Goal: Task Accomplishment & Management: Complete application form

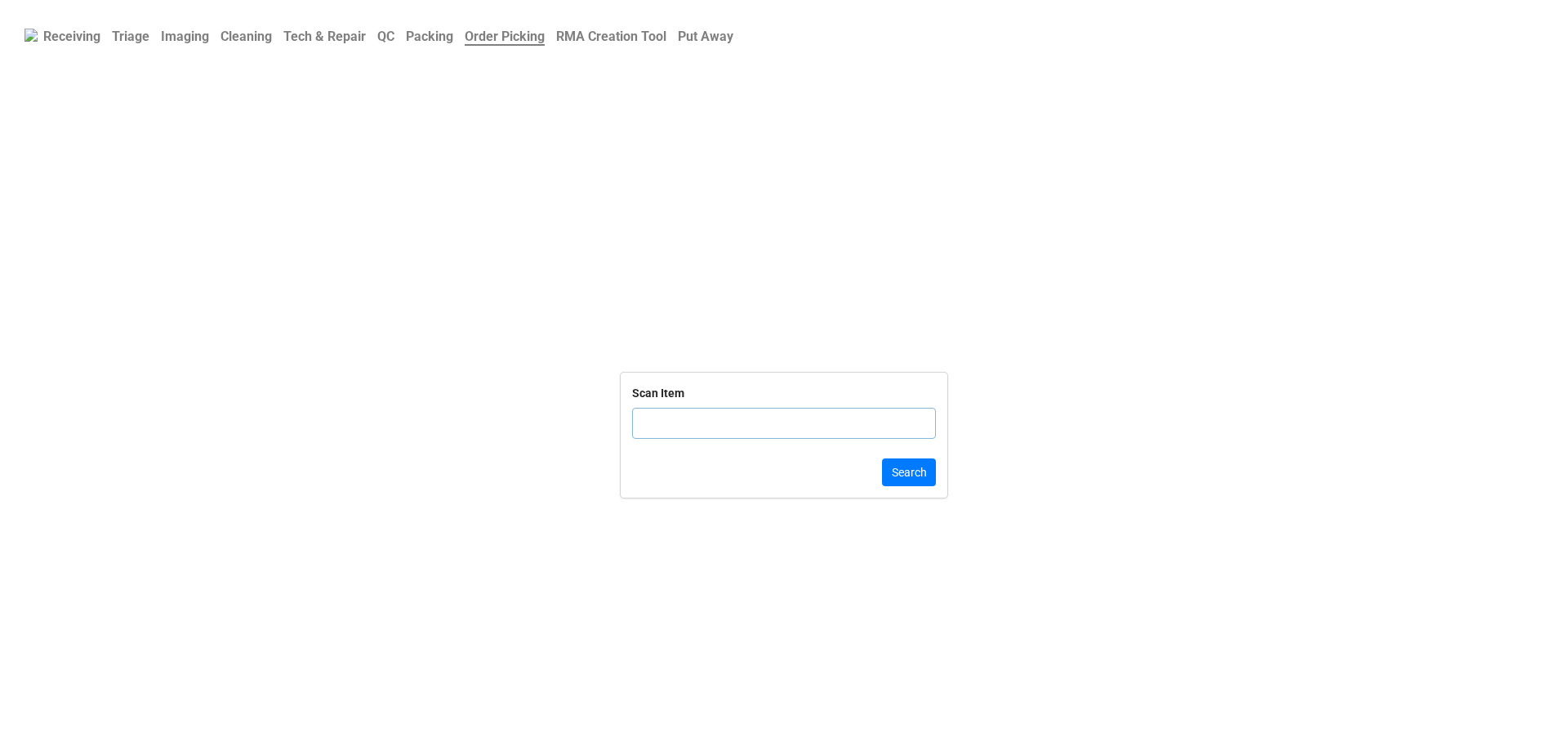
click at [686, 433] on input "text" at bounding box center [784, 423] width 304 height 31
click button "Search" at bounding box center [909, 472] width 53 height 28
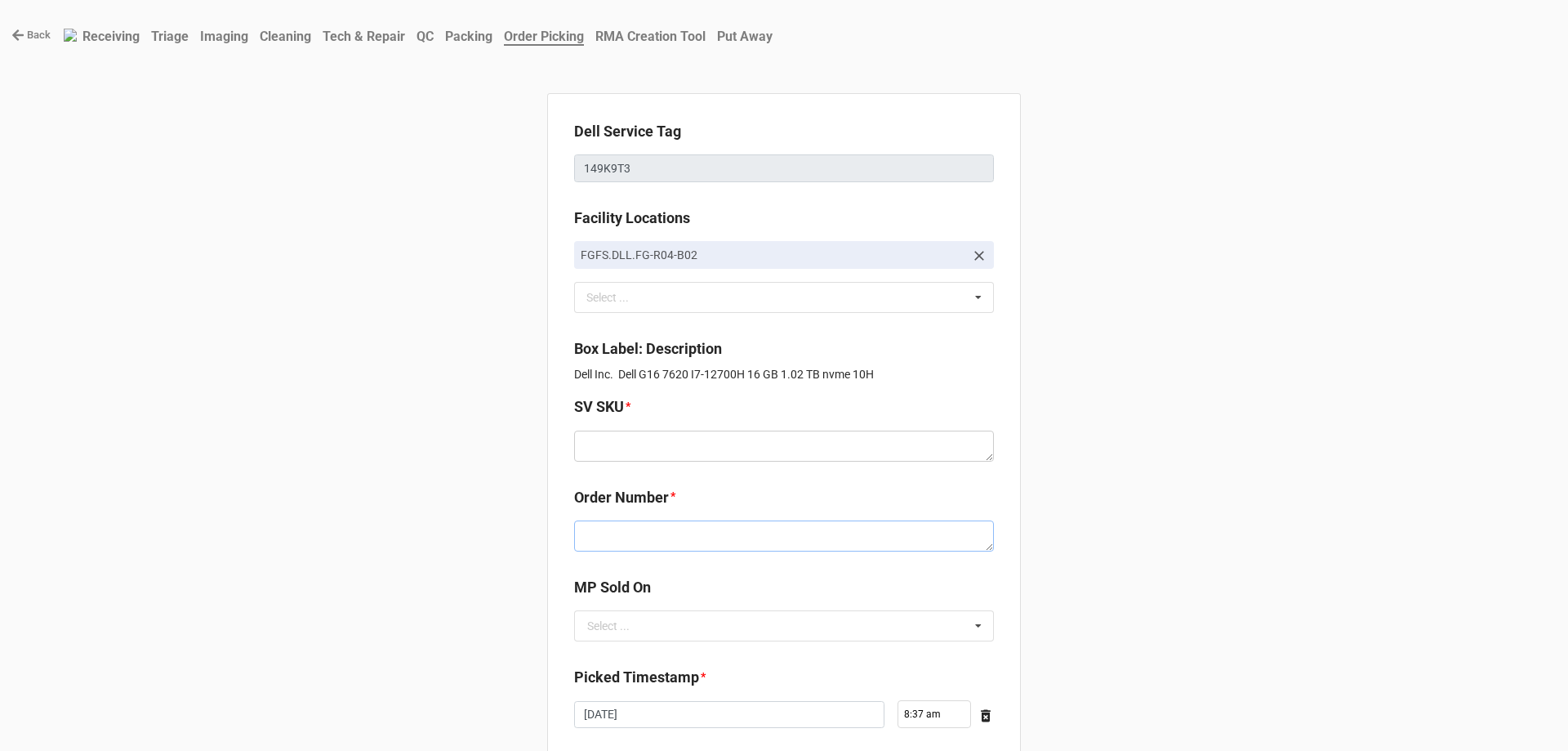
click at [667, 532] on textarea at bounding box center [784, 536] width 420 height 31
paste textarea "5032780"
type textarea "x"
type textarea "5032780"
click at [685, 458] on textarea at bounding box center [784, 446] width 420 height 31
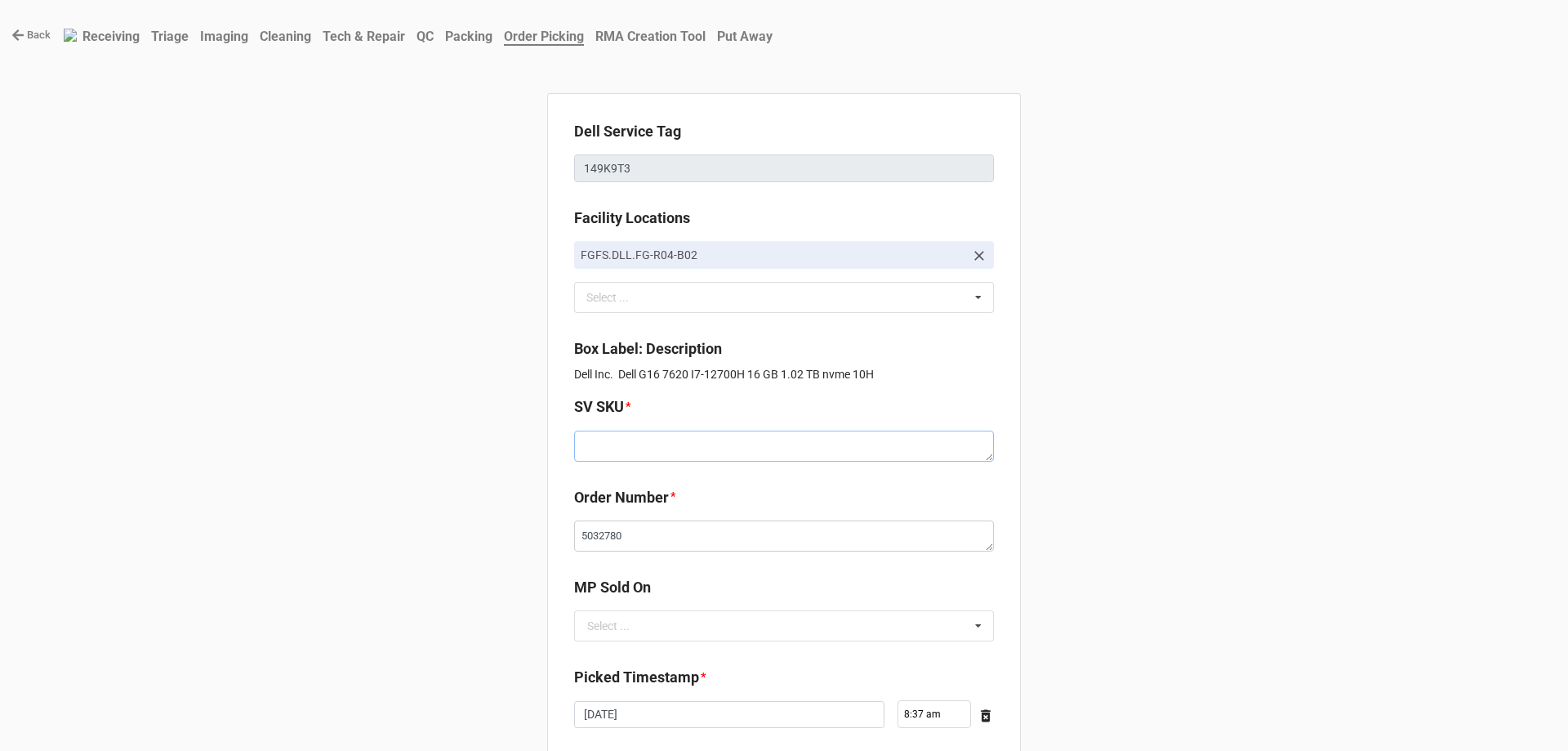
paste textarea "D.G7620.W10H.12700H.1TBSXXXX16G.G306Q.XF1.GY.BxxW"
type textarea "x"
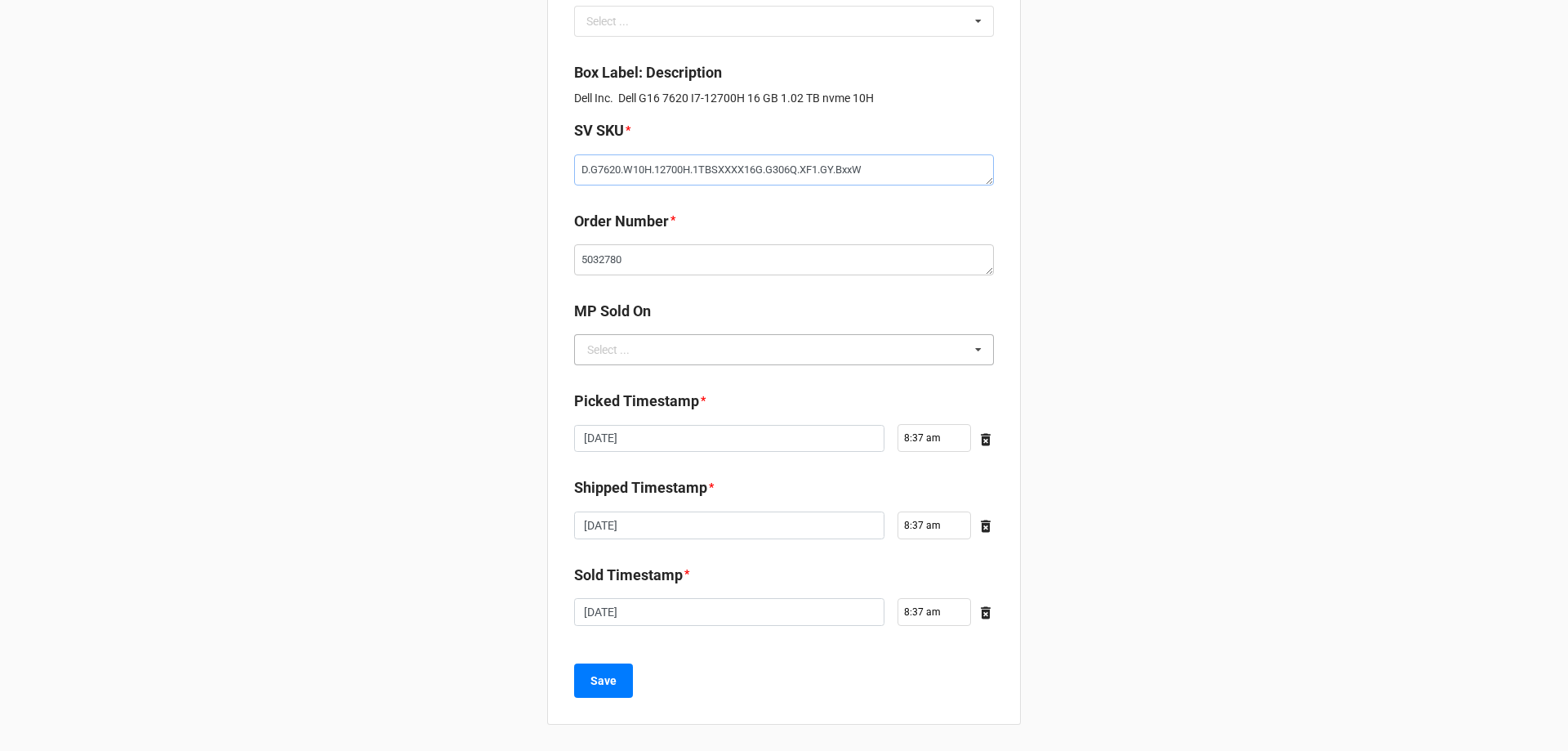
type textarea "D.G7620.W10H.12700H.1TBSXXXX16G.G306Q.XF1.GY.BxxW"
click at [631, 336] on input "text" at bounding box center [784, 350] width 418 height 29
click at [642, 390] on div "D2C" at bounding box center [784, 380] width 418 height 30
type textarea "x"
click at [606, 679] on b "Save" at bounding box center [603, 681] width 26 height 17
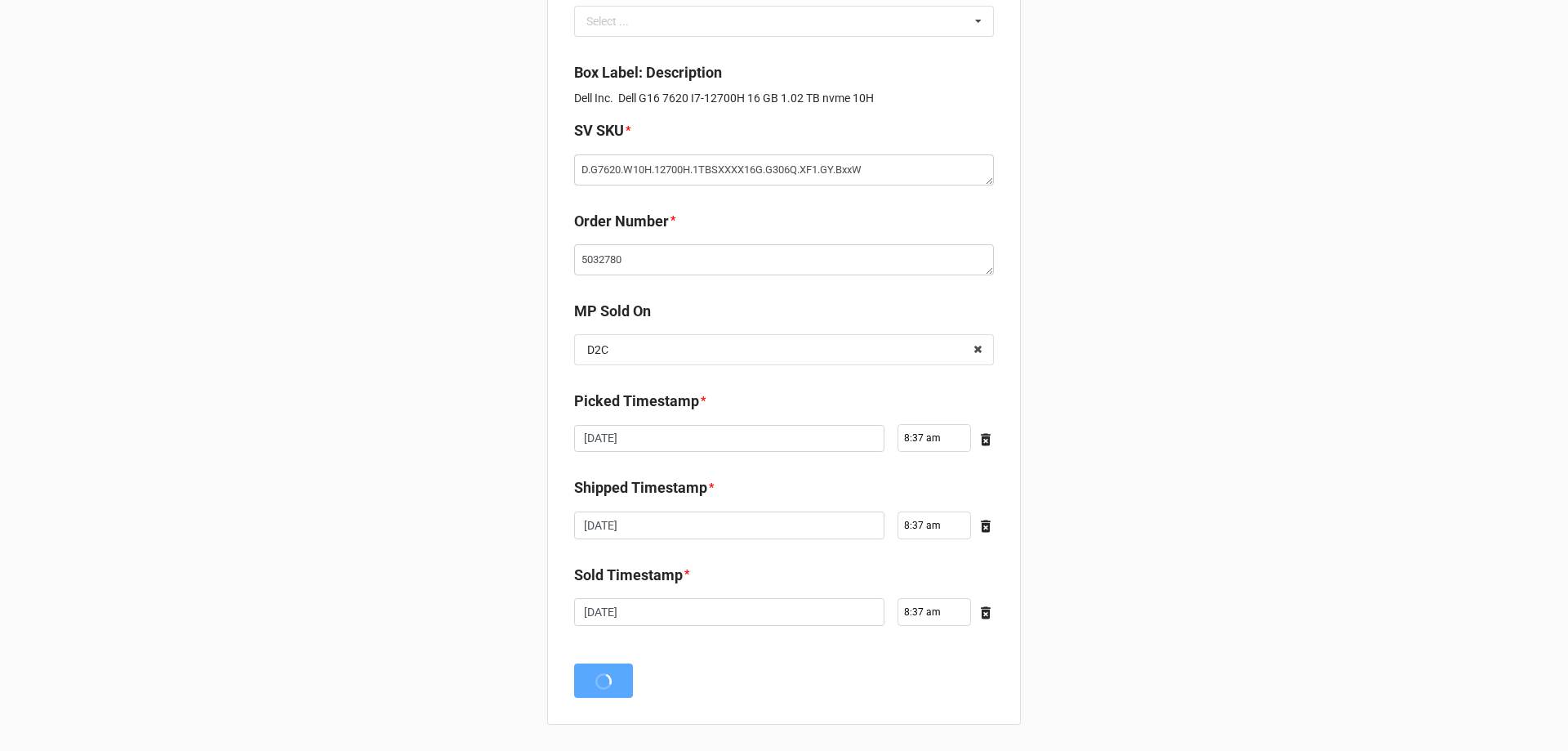
scroll to position [0, 0]
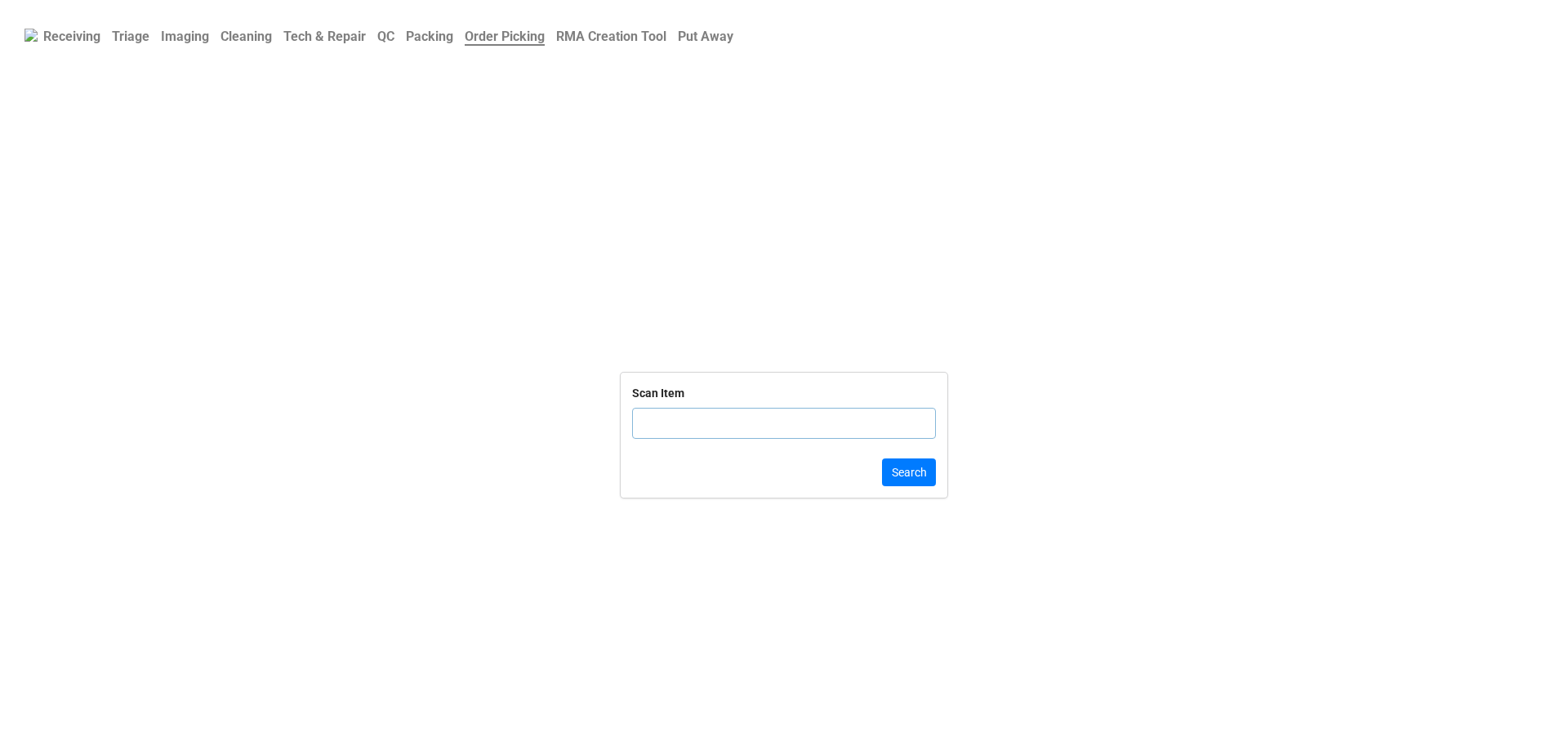
click at [769, 434] on input "text" at bounding box center [784, 423] width 304 height 31
type input "8WM3K02"
click button "Search" at bounding box center [909, 472] width 53 height 28
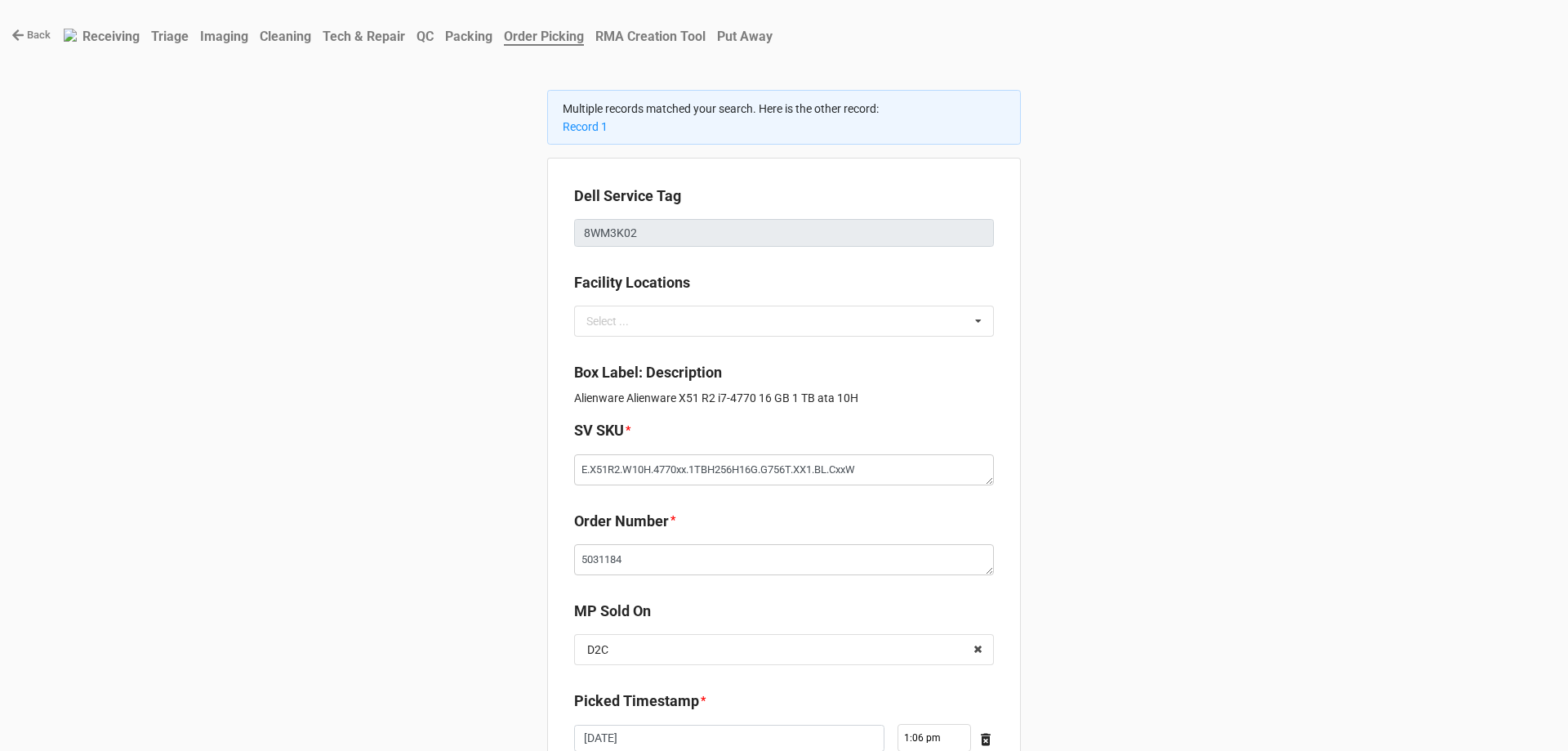
type textarea "x"
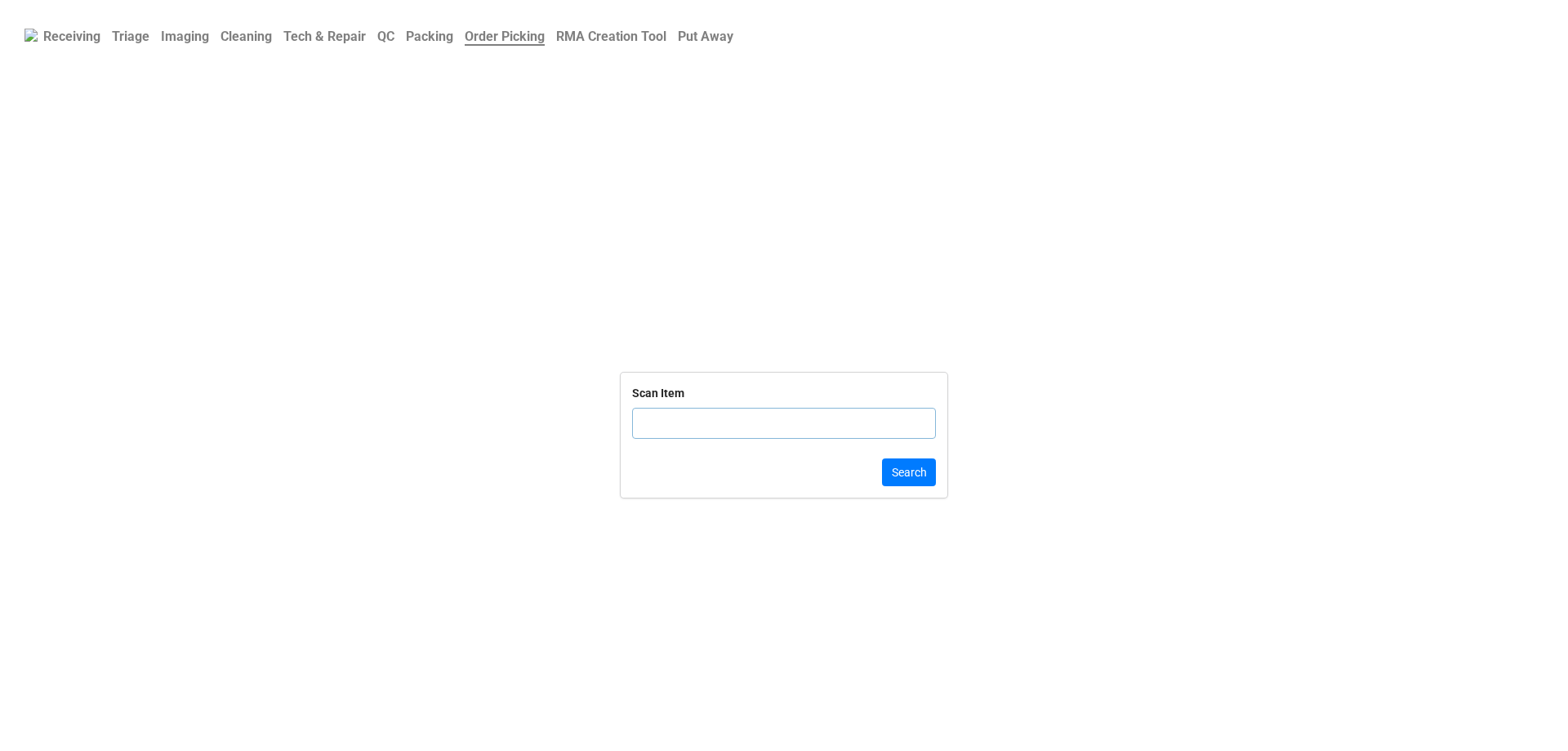
click at [661, 437] on input "text" at bounding box center [784, 423] width 304 height 31
type input "DLRTN175267588775149"
click button "Search" at bounding box center [909, 472] width 53 height 28
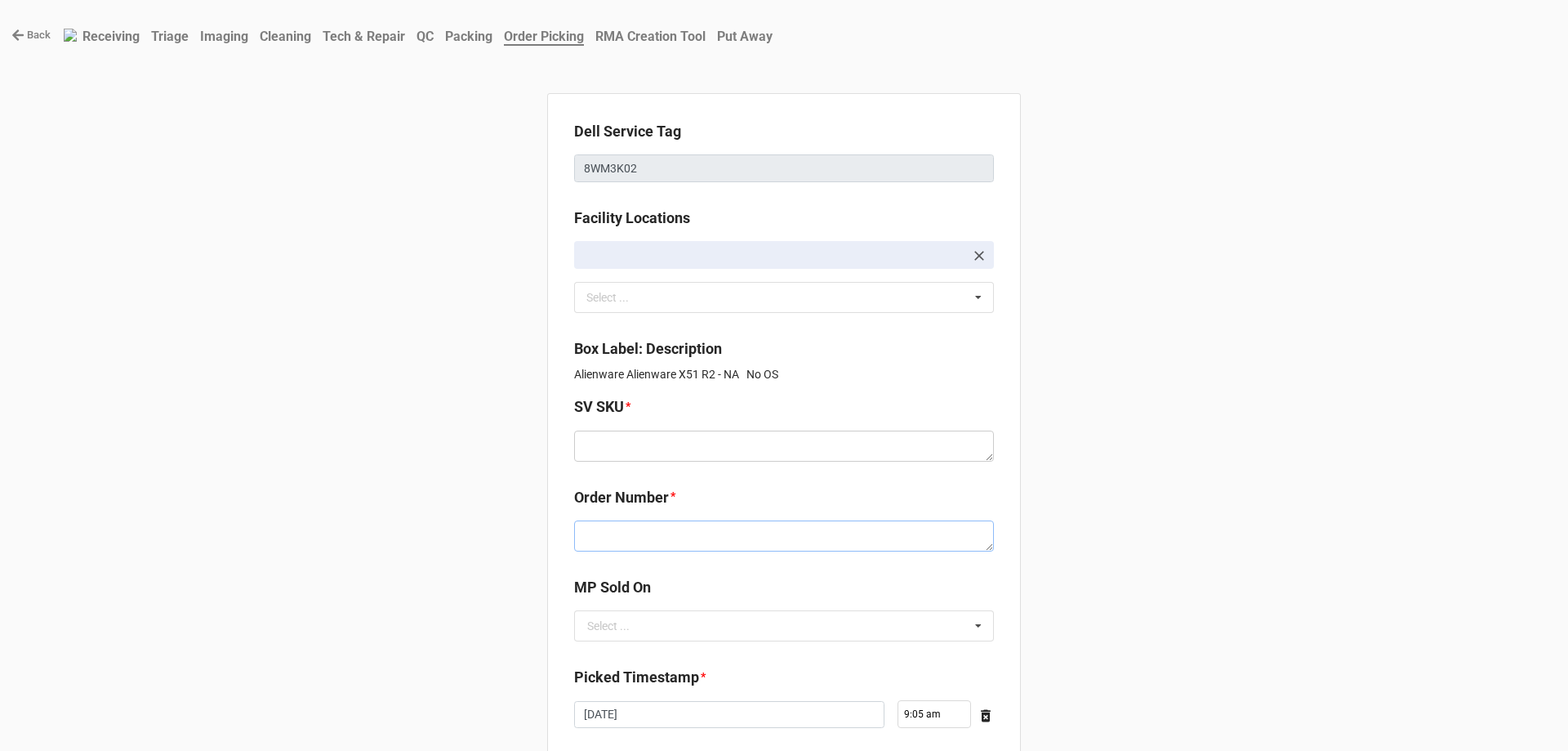
click at [584, 523] on textarea at bounding box center [784, 536] width 420 height 31
paste textarea "5032798"
type textarea "x"
type textarea "5032798"
click at [580, 450] on div "Dell Service Tag 8WM3K02 Facility Locations FGFS.DLL.FG-R03-F02 Select ... No r…" at bounding box center [784, 547] width 473 height 908
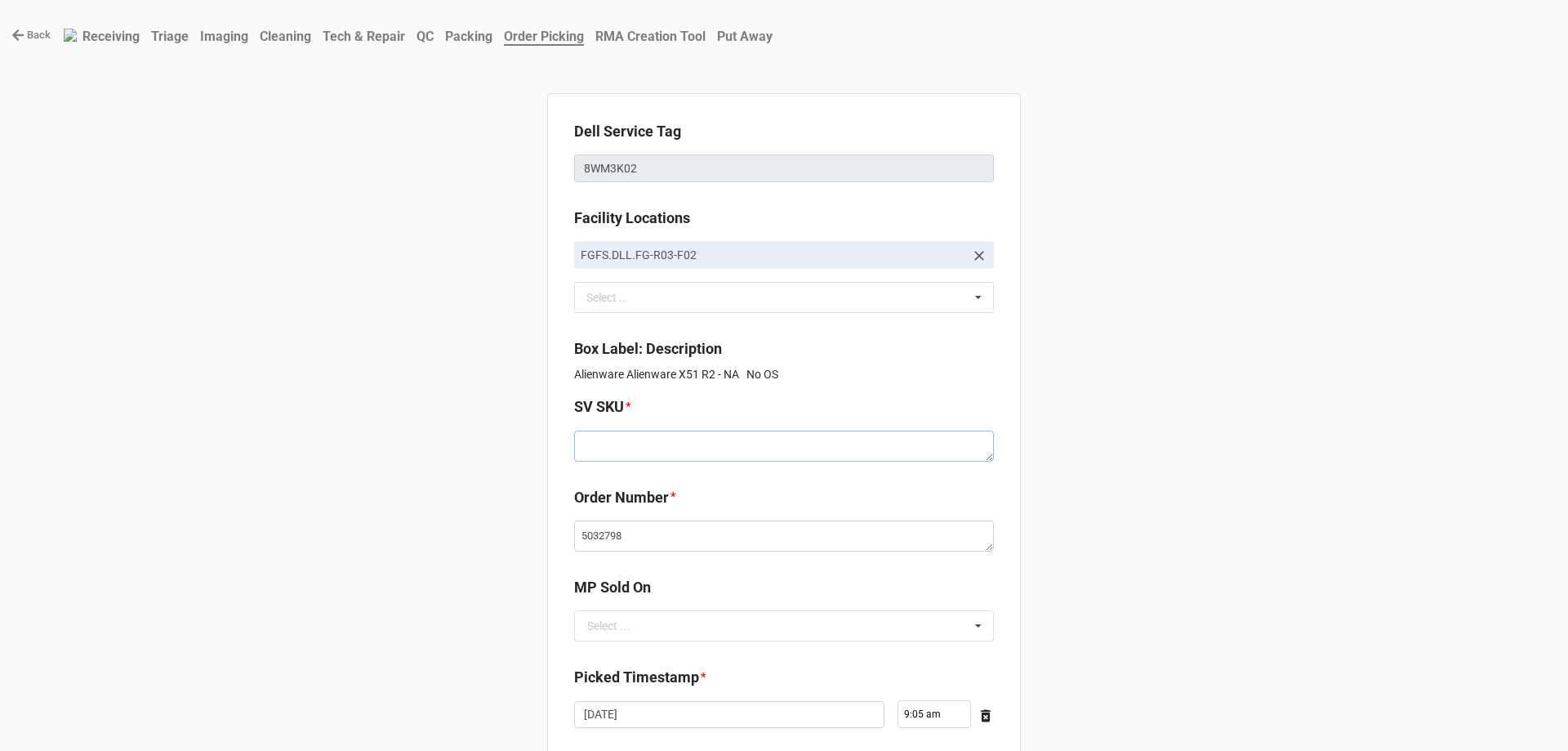
click at [580, 450] on textarea at bounding box center [784, 446] width 420 height 31
paste textarea "E.X51R2.NOOS.XXXXXX.XXXXXXXXXXX.XXXXX.XX1.BL.TxxF"
type textarea "x"
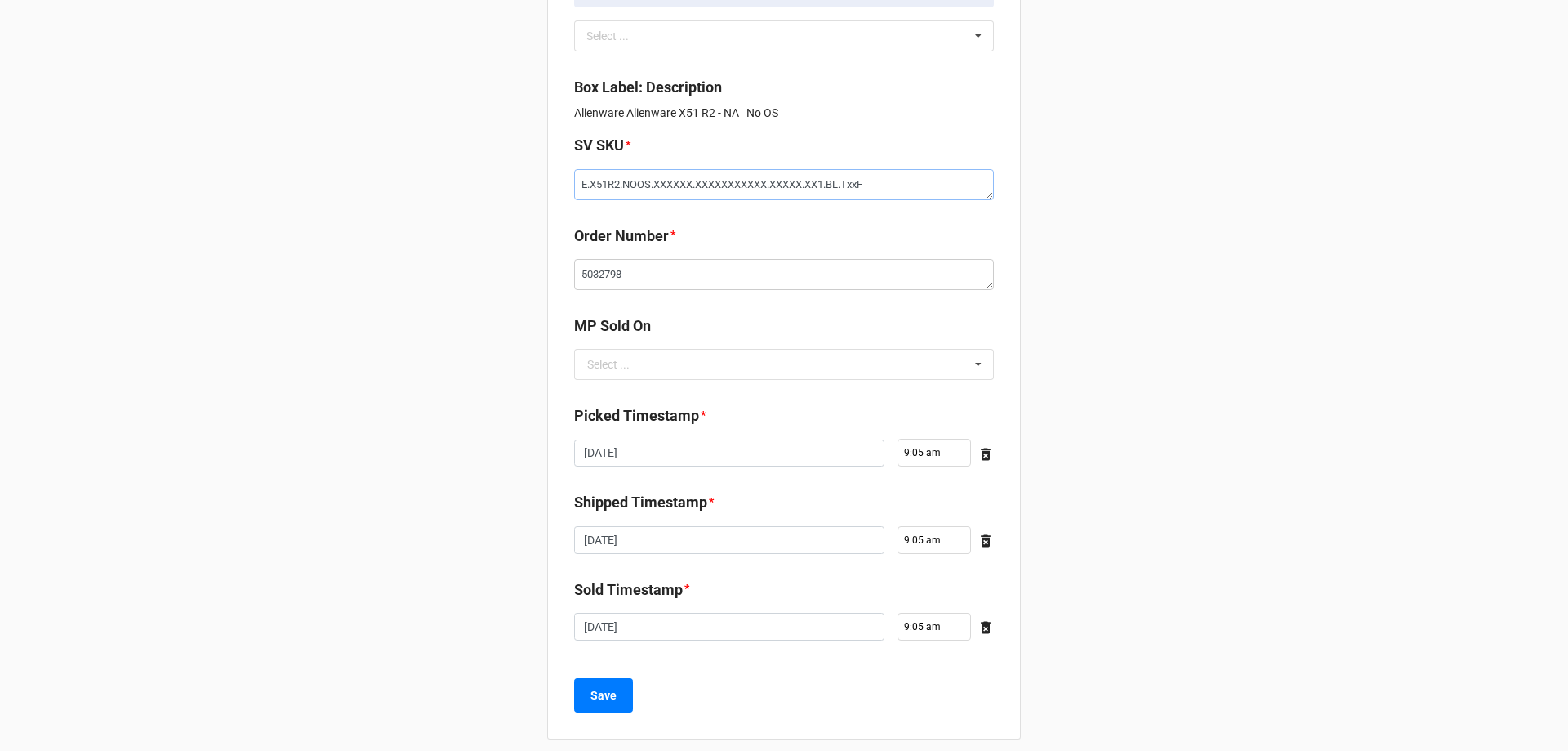
scroll to position [276, 0]
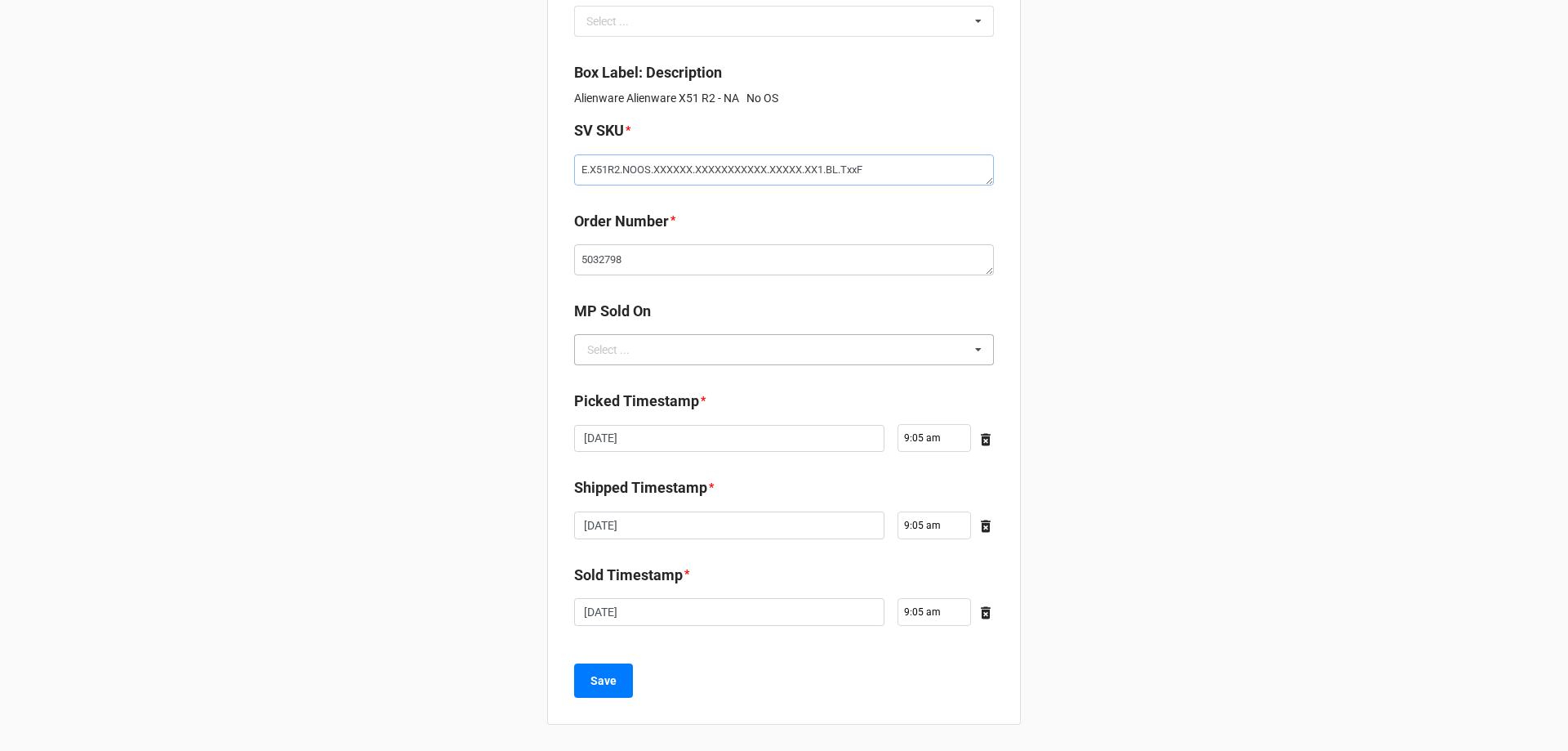
type textarea "E.X51R2.NOOS.XXXXXX.XXXXXXXXXXX.XXXXX.XX1.BL.TxxF"
click at [639, 349] on input "text" at bounding box center [784, 350] width 418 height 29
click at [642, 376] on div "D2C" at bounding box center [784, 380] width 418 height 30
type textarea "x"
click at [624, 664] on button "Save" at bounding box center [603, 681] width 59 height 34
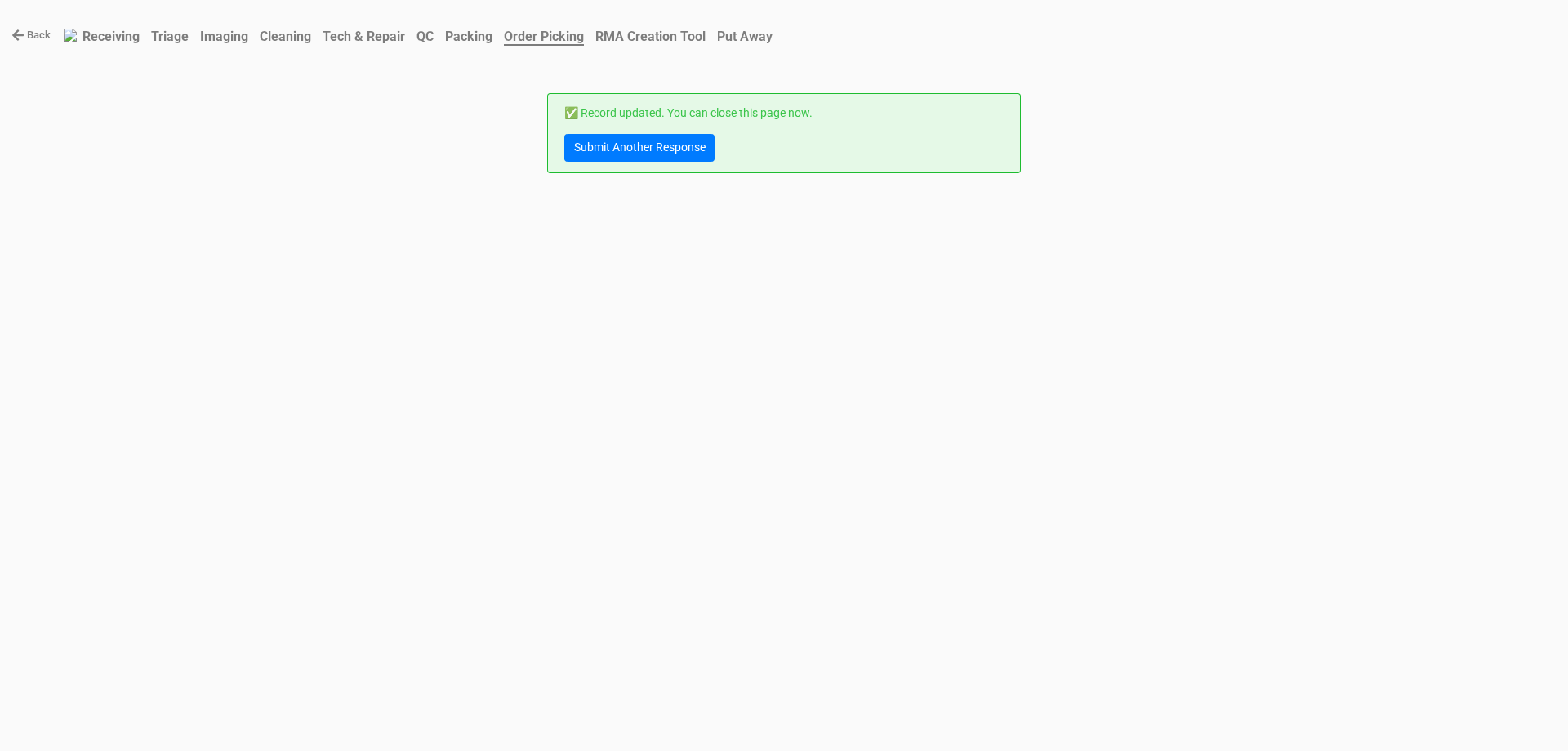
scroll to position [0, 0]
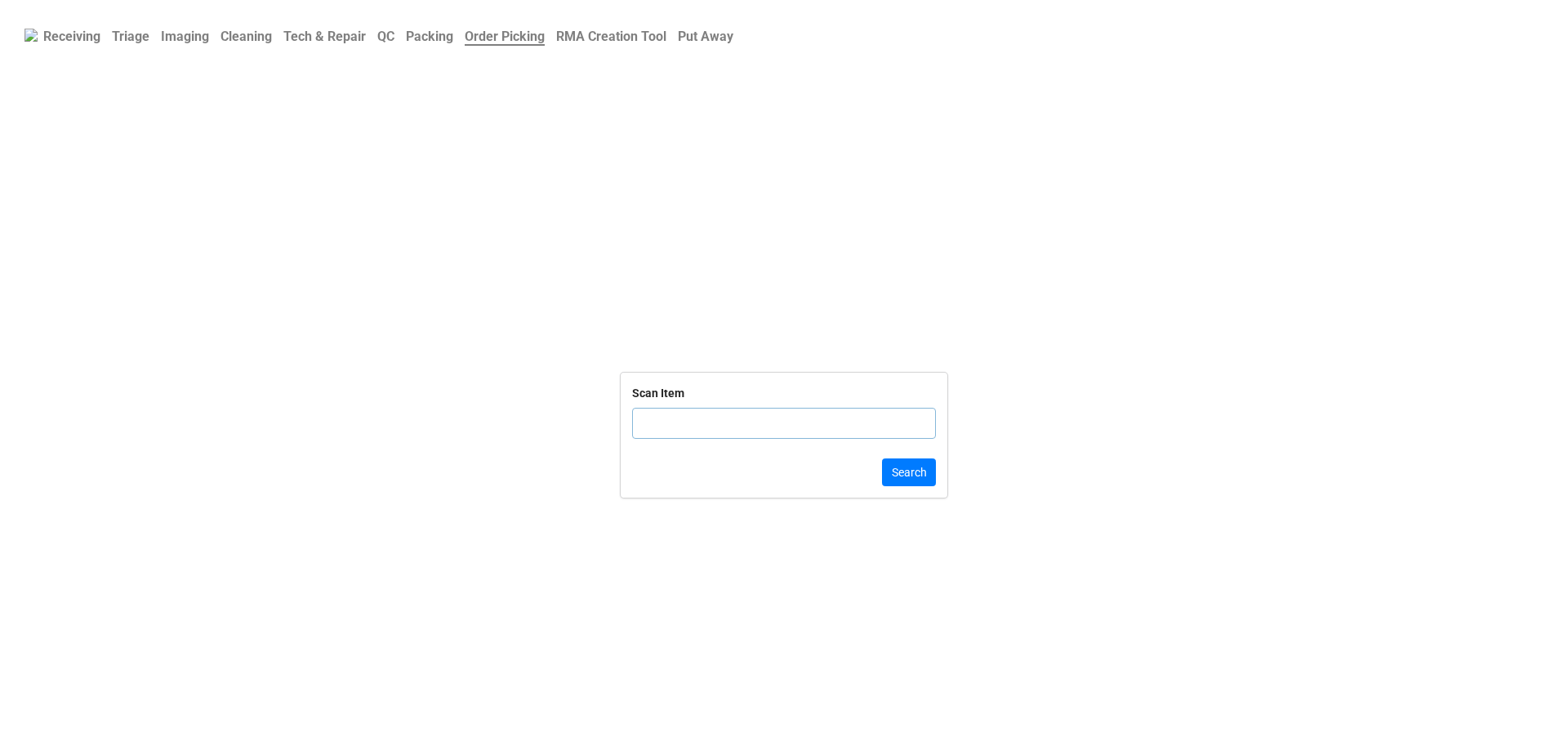
click at [711, 438] on input "text" at bounding box center [784, 423] width 304 height 31
click button "Search" at bounding box center [909, 472] width 53 height 28
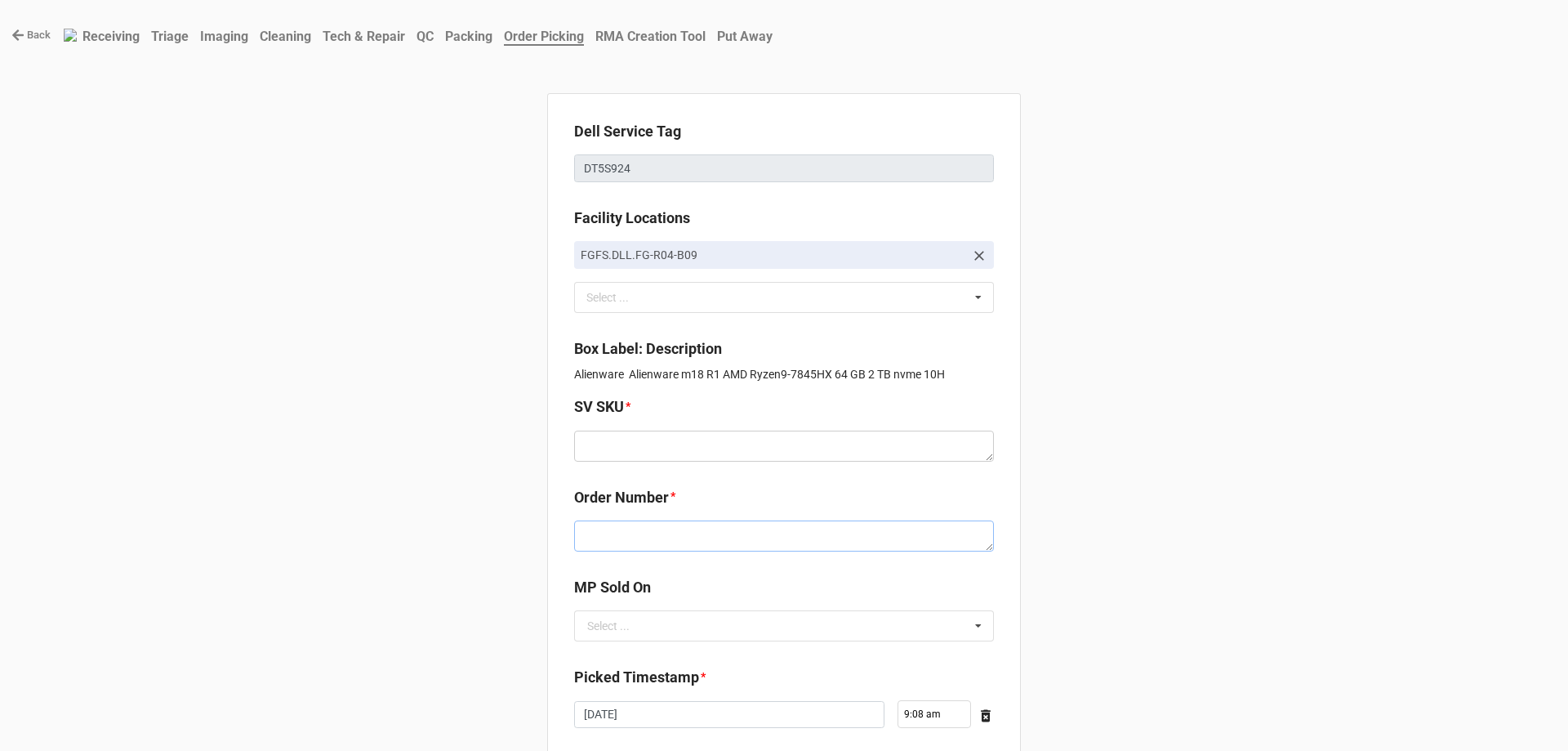
click at [653, 543] on textarea at bounding box center [784, 536] width 420 height 31
paste textarea "5032775"
type textarea "x"
type textarea "5032775"
click at [644, 453] on textarea at bounding box center [784, 446] width 420 height 31
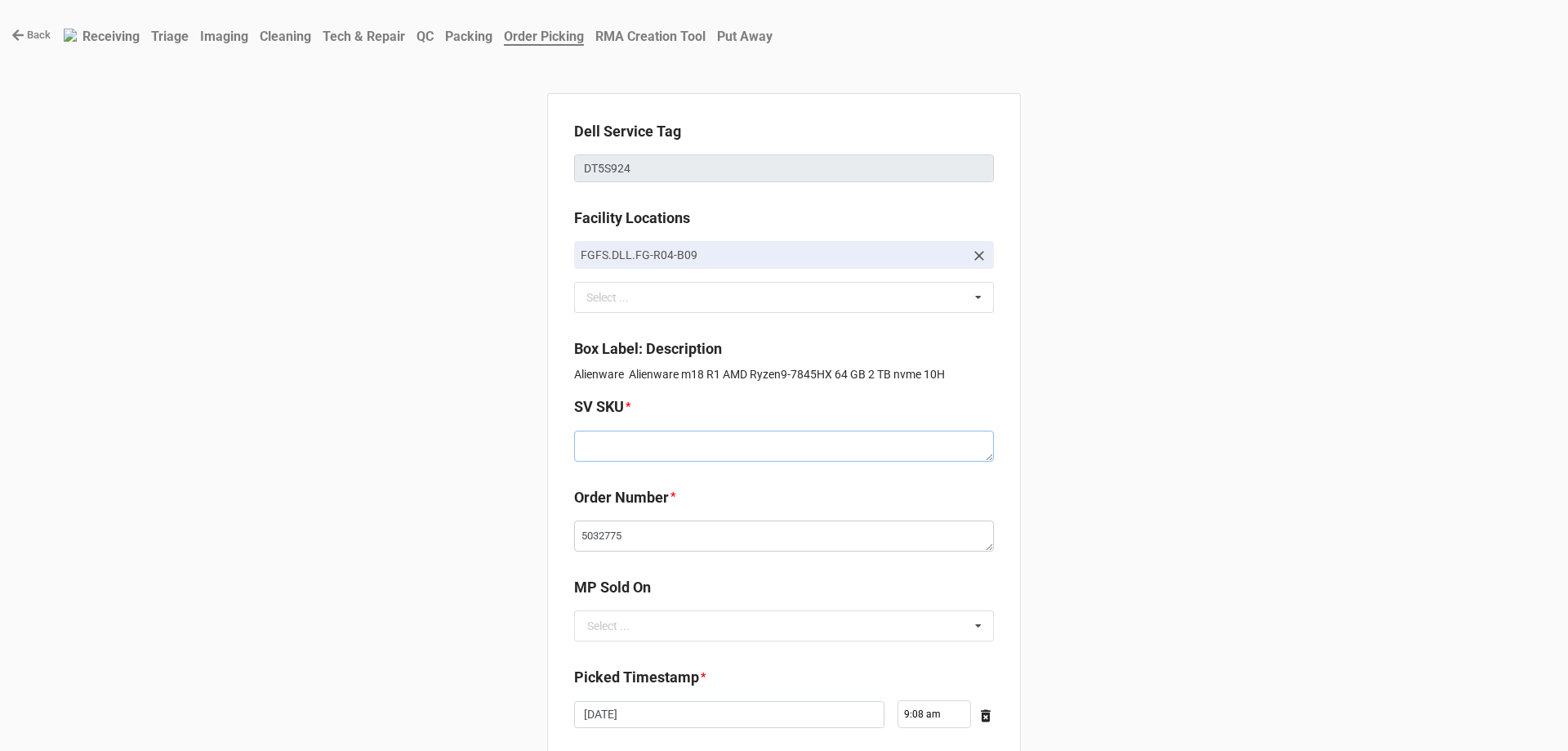
paste textarea "E.M18R1.W10H.7845HX.2TBSXXXX64G.G407x.XG1.GY.AxxW"
type textarea "x"
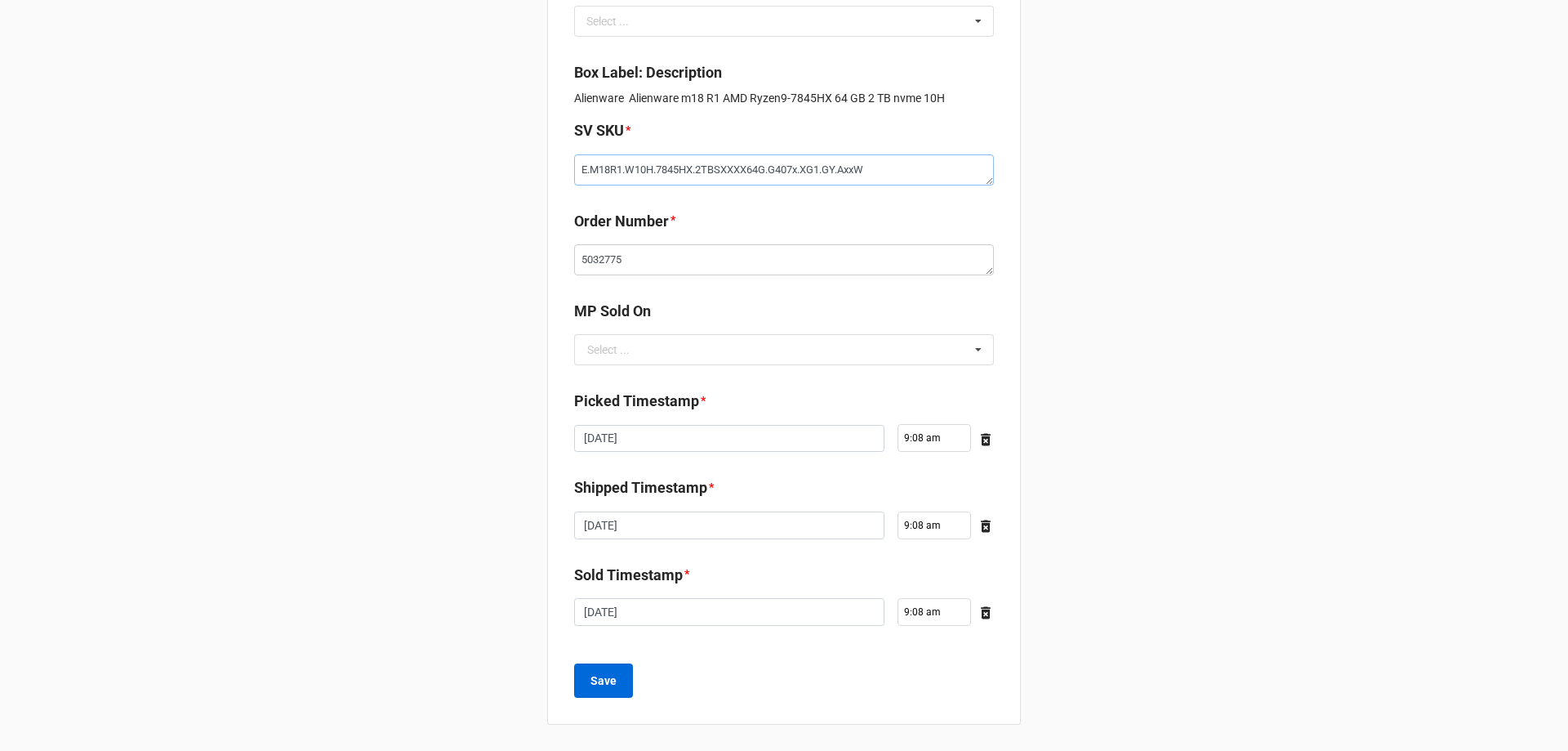
type textarea "E.M18R1.W10H.7845HX.2TBSXXXX64G.G407x.XG1.GY.AxxW"
click at [621, 688] on button "Save" at bounding box center [603, 681] width 59 height 34
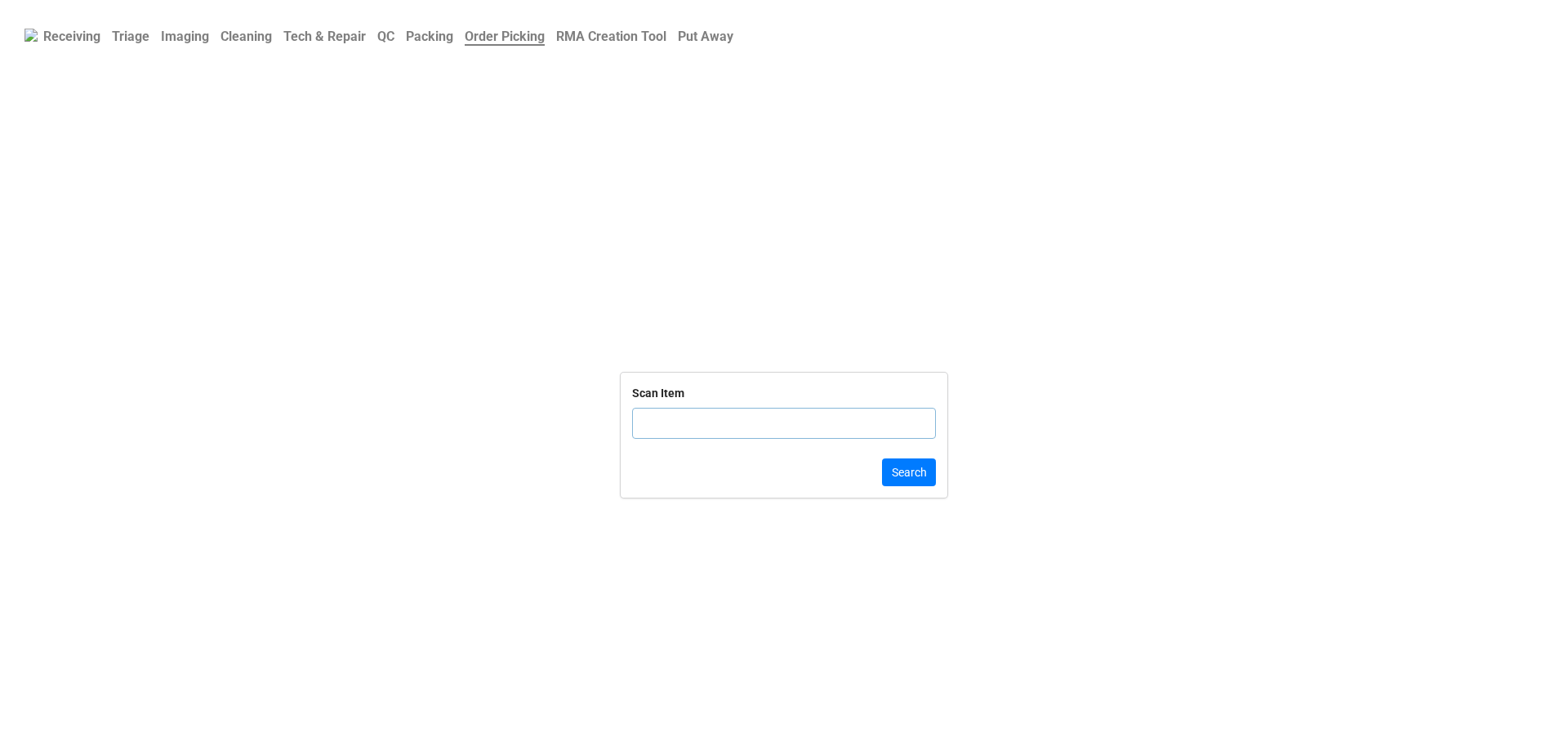
click at [775, 429] on input "text" at bounding box center [784, 423] width 304 height 31
click button "Search" at bounding box center [909, 472] width 53 height 28
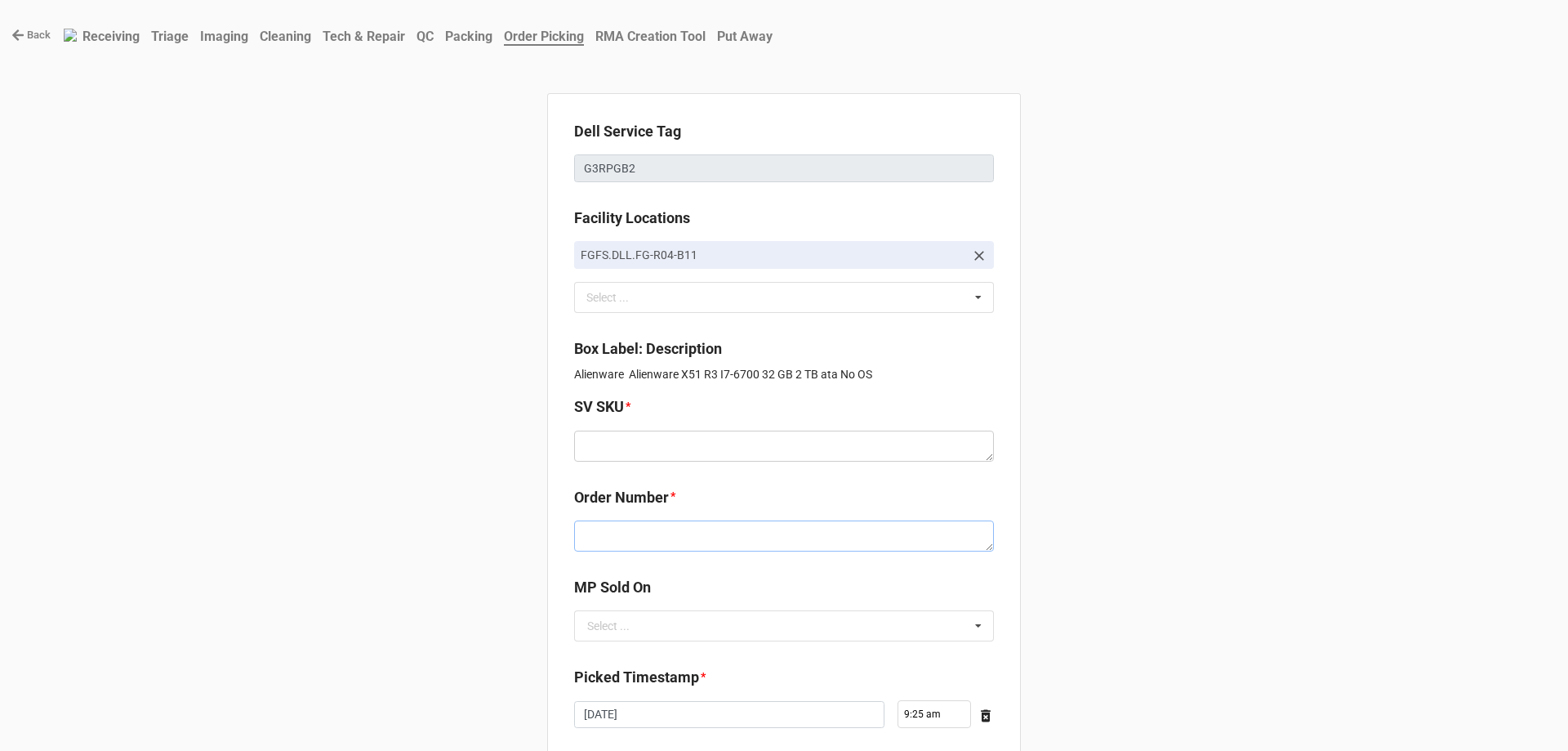
click at [640, 537] on textarea at bounding box center [784, 536] width 420 height 31
paste textarea "5032781"
type textarea "x"
type textarea "5032781"
click at [644, 445] on textarea at bounding box center [784, 446] width 420 height 31
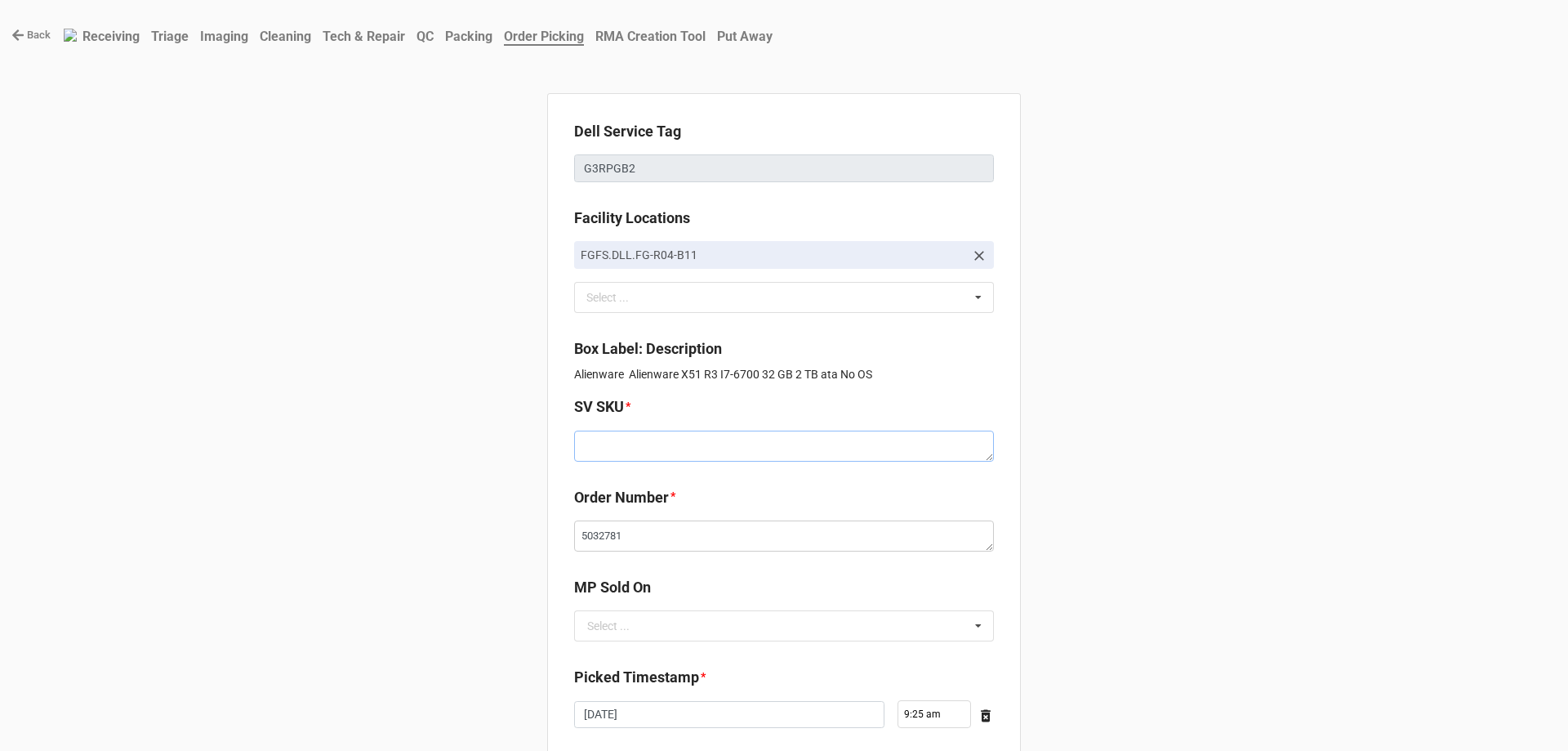
paste textarea "E.X51R3.NOOS.I6700x.2TBH512S32G.I530x.XX1.BL.TWxF"
type textarea "x"
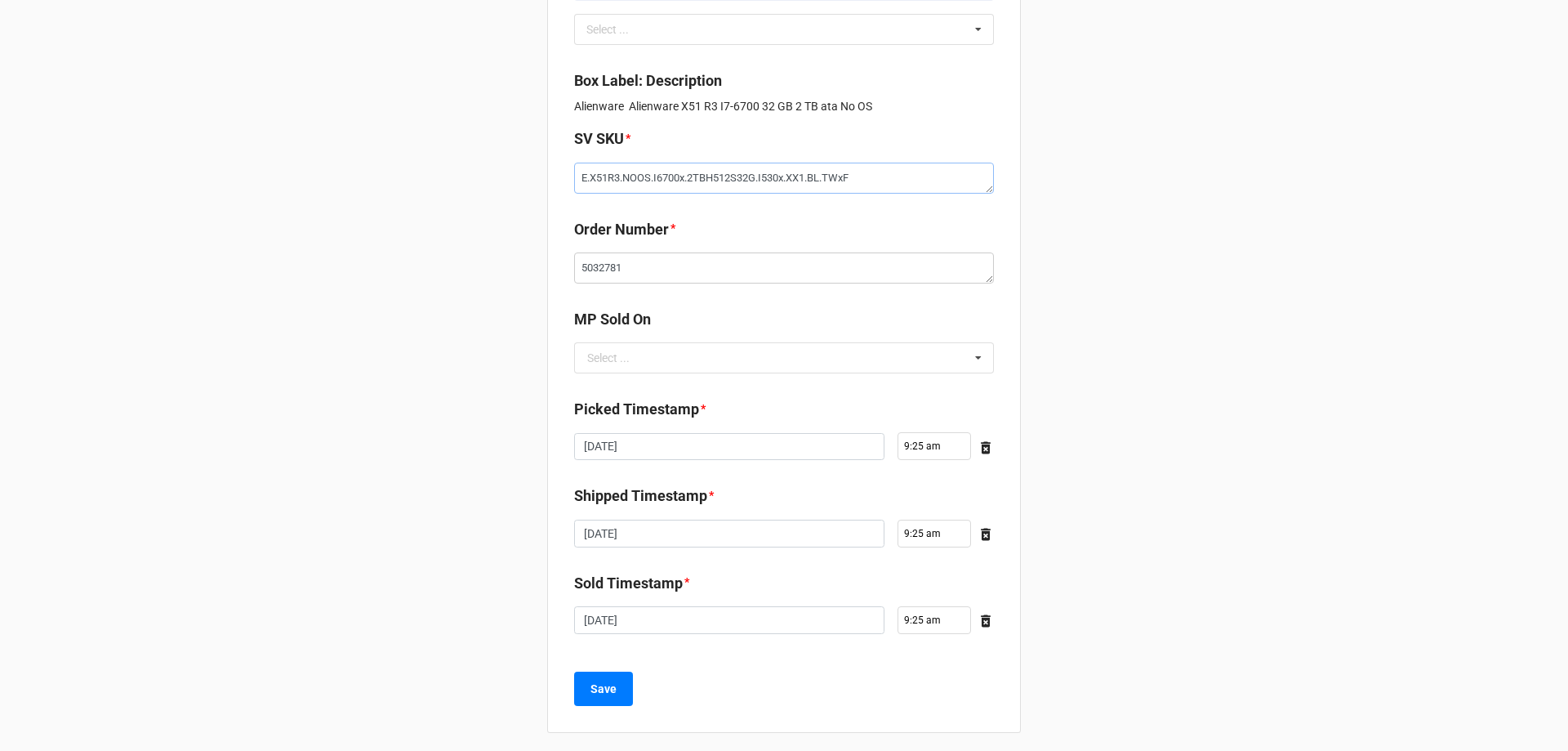
scroll to position [276, 0]
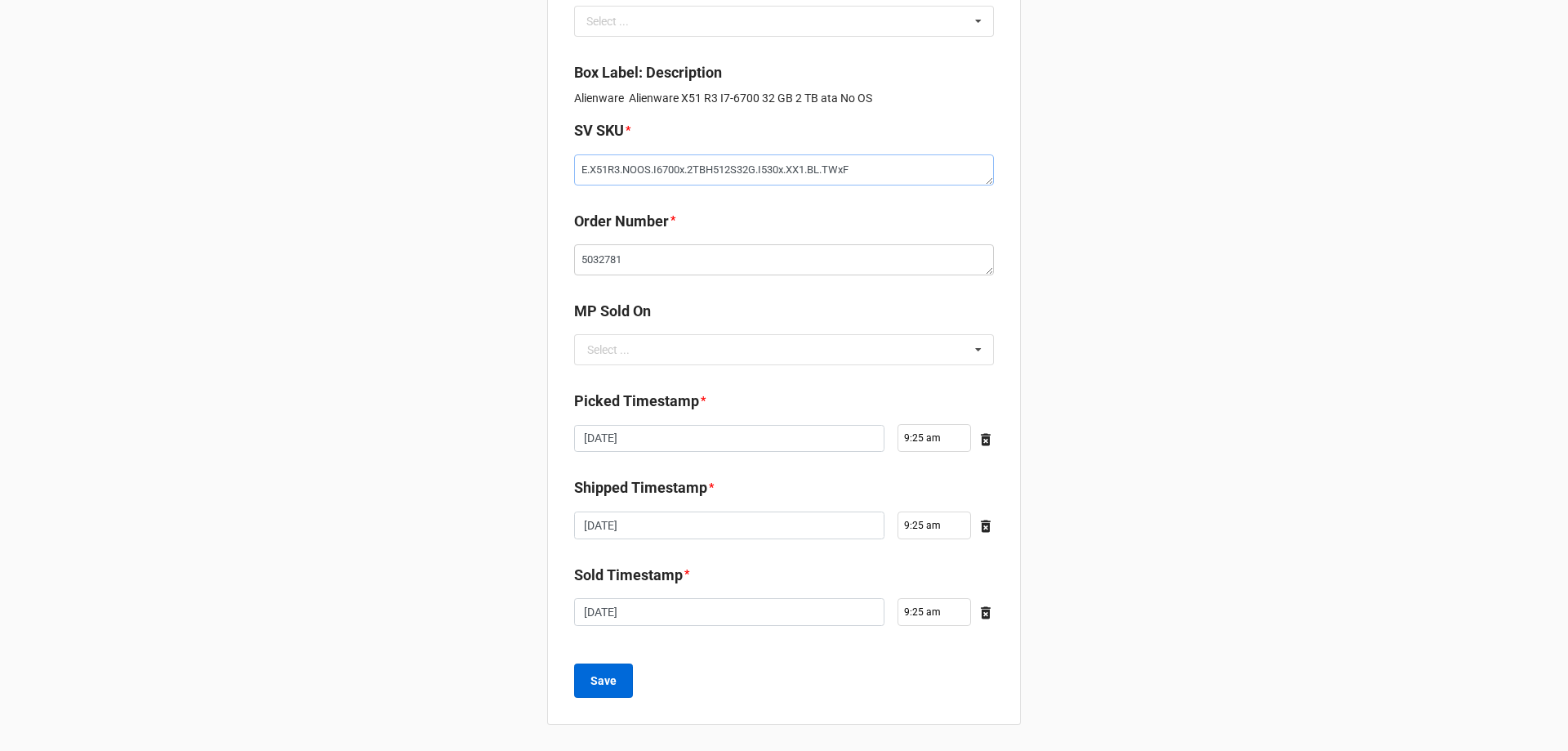
type textarea "E.X51R3.NOOS.I6700x.2TBH512S32G.I530x.XX1.BL.TWxF"
click at [611, 691] on button "Save" at bounding box center [603, 681] width 59 height 34
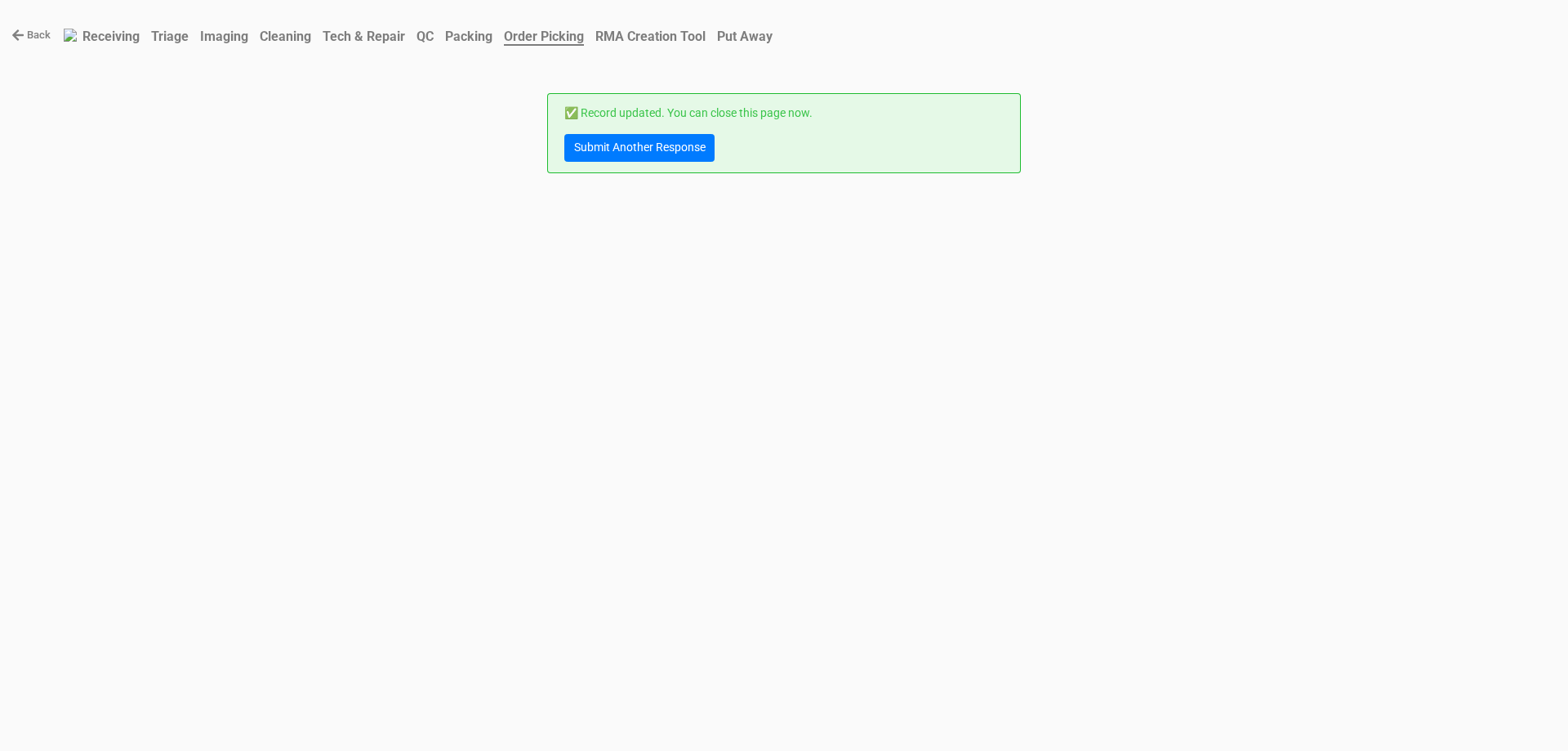
scroll to position [0, 0]
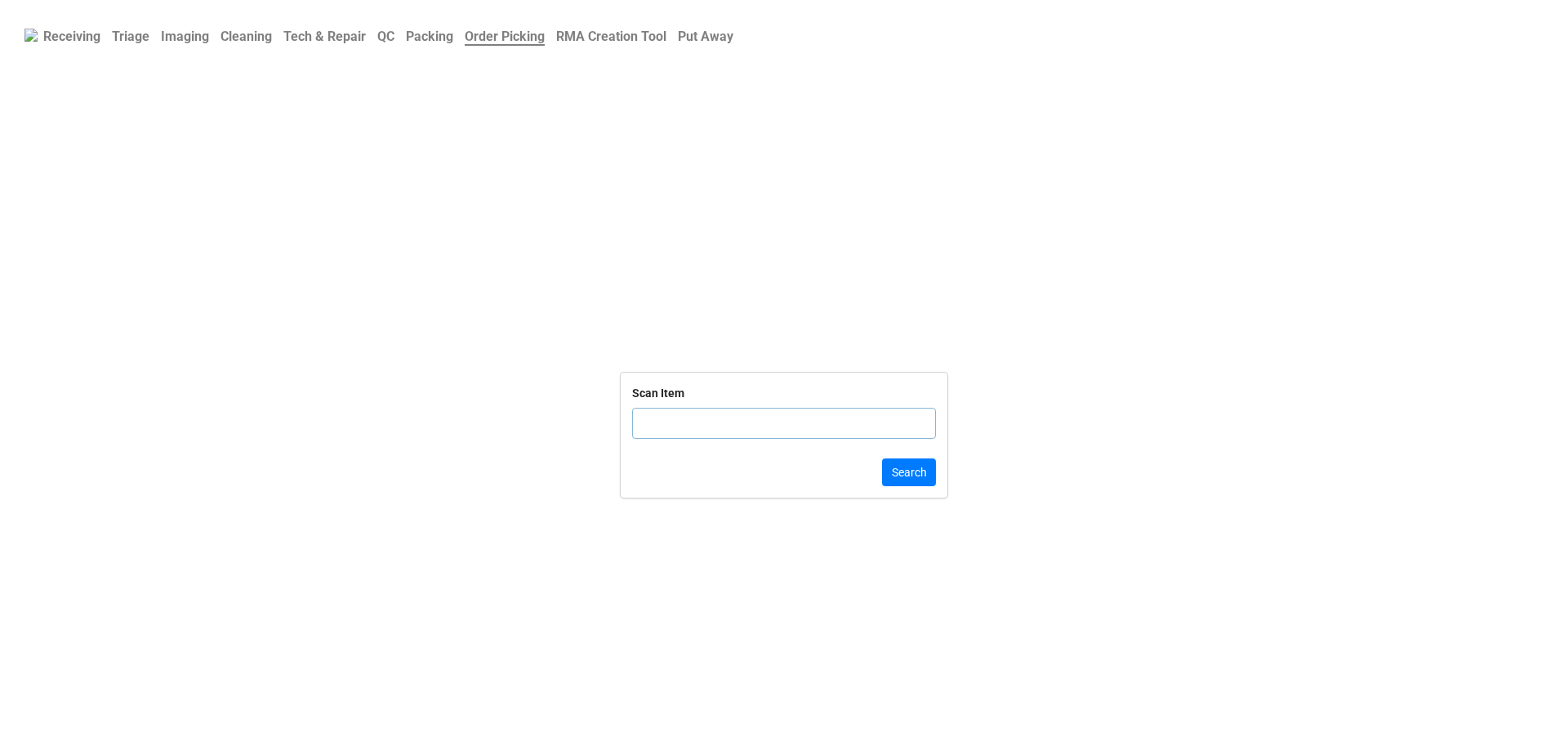
click at [725, 418] on input "text" at bounding box center [784, 423] width 304 height 31
type input "9TQBV0"
click button "Search" at bounding box center [909, 472] width 53 height 28
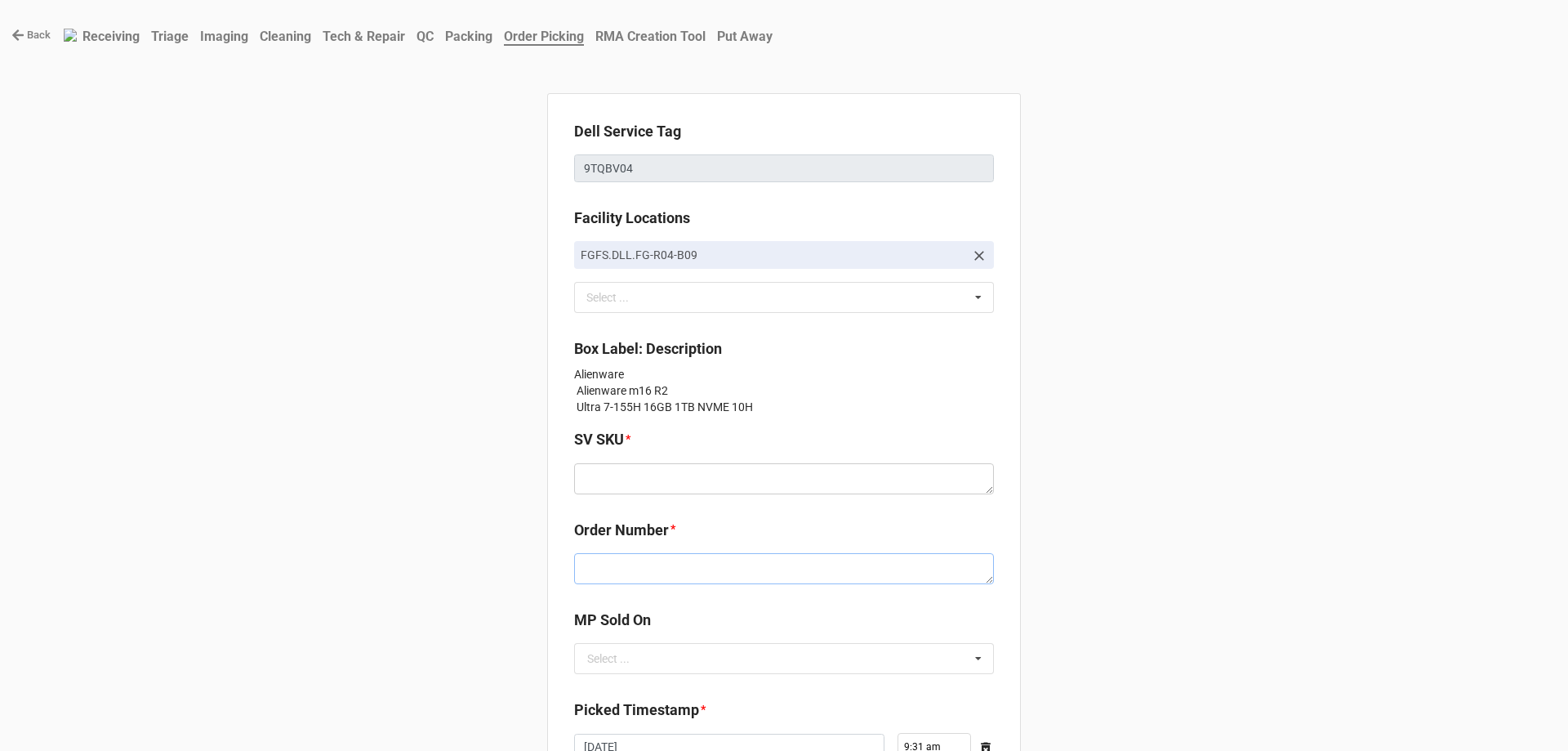
click at [792, 572] on textarea at bounding box center [784, 568] width 420 height 31
paste textarea "5032789"
type textarea "x"
type textarea "5032789"
click at [775, 484] on textarea at bounding box center [784, 479] width 420 height 31
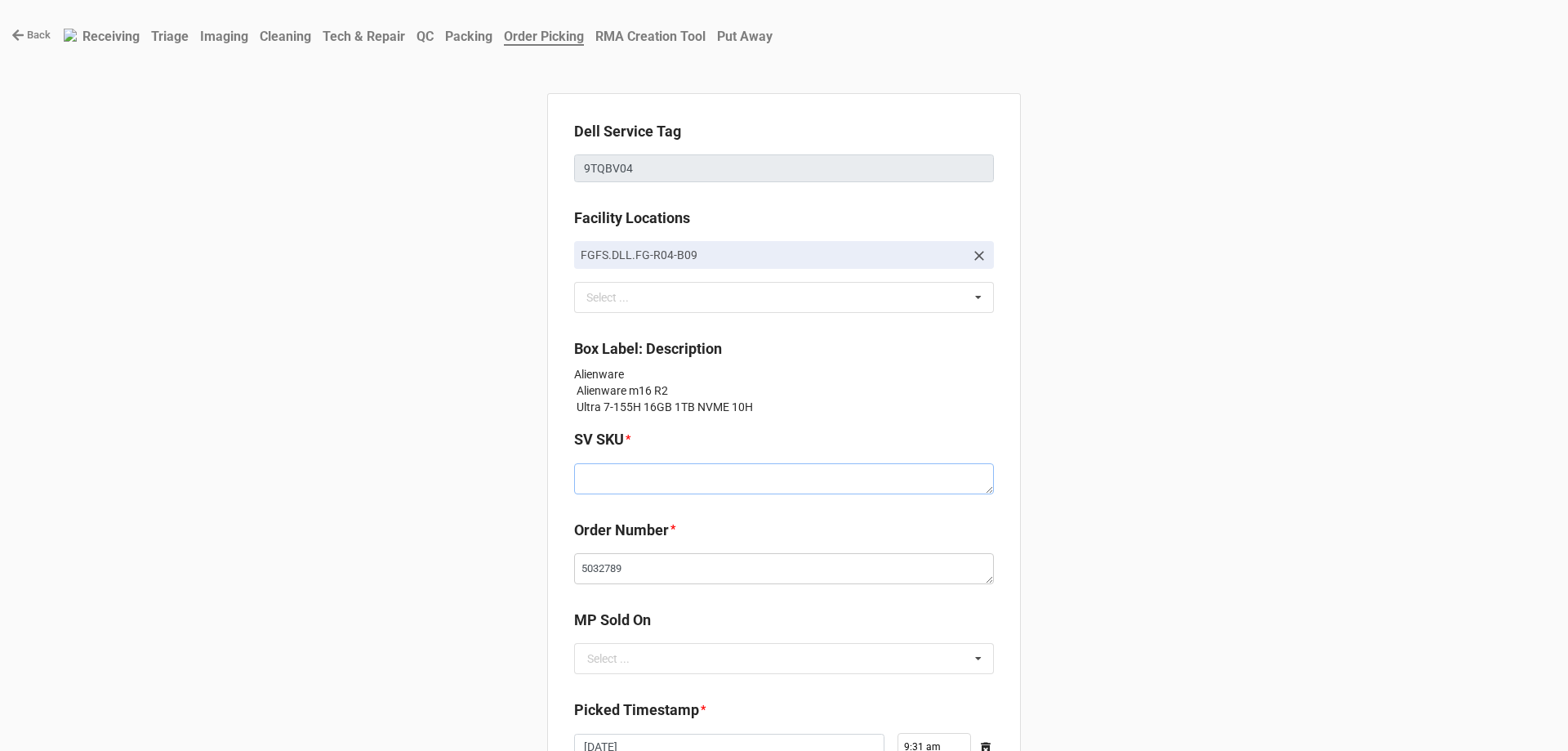
paste textarea "E.M16R2.W10H.155HLx.1TBSXXXX16G.G406X.XG1.GY.BxxW"
type textarea "x"
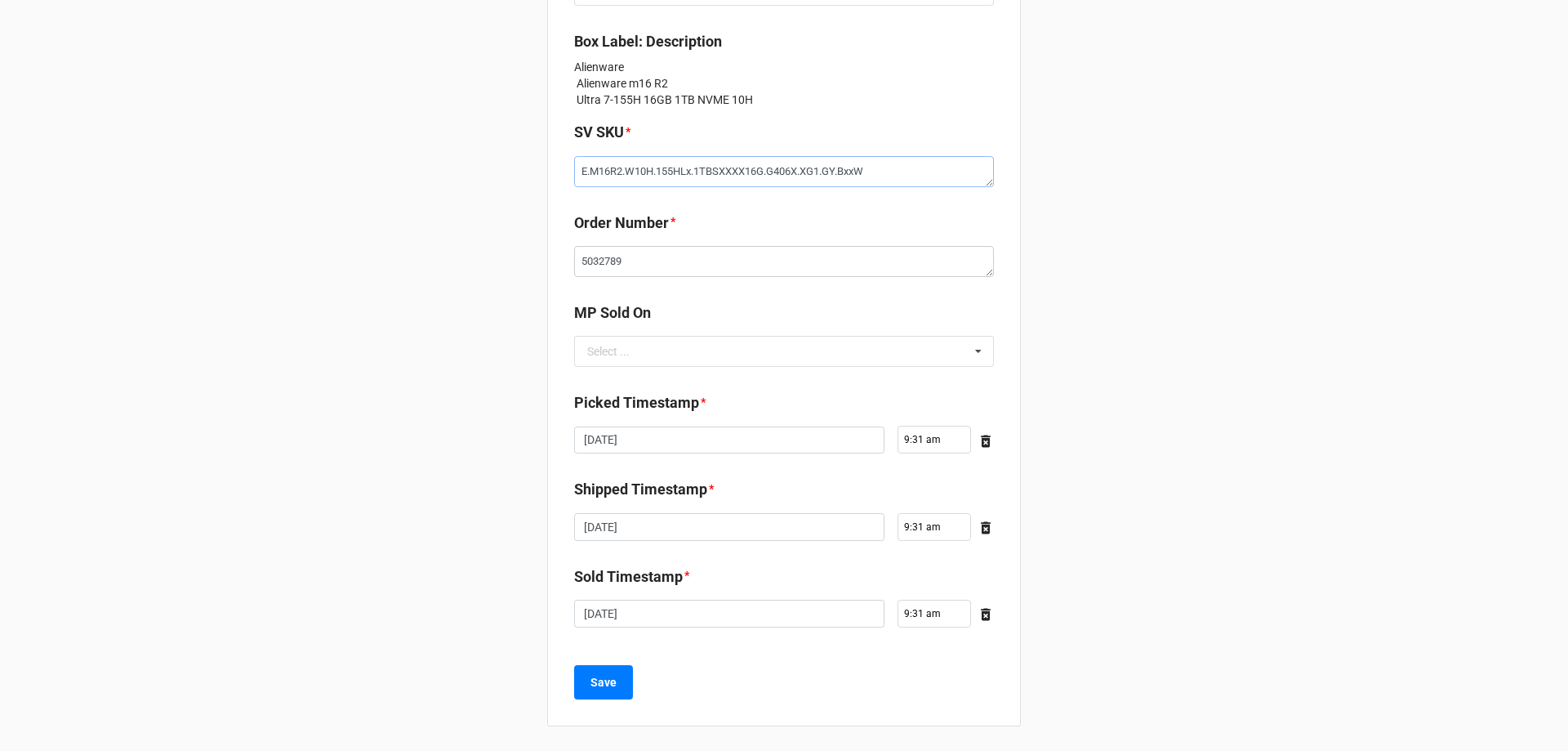
scroll to position [309, 0]
type textarea "E.M16R2.W10H.155HLx.1TBSXXXX16G.G406X.XG1.GY.BxxW"
click at [612, 334] on div "MP Sold On" at bounding box center [784, 317] width 420 height 34
click at [621, 351] on div "Select ..." at bounding box center [609, 350] width 43 height 12
click at [643, 381] on div "D2C" at bounding box center [784, 380] width 418 height 30
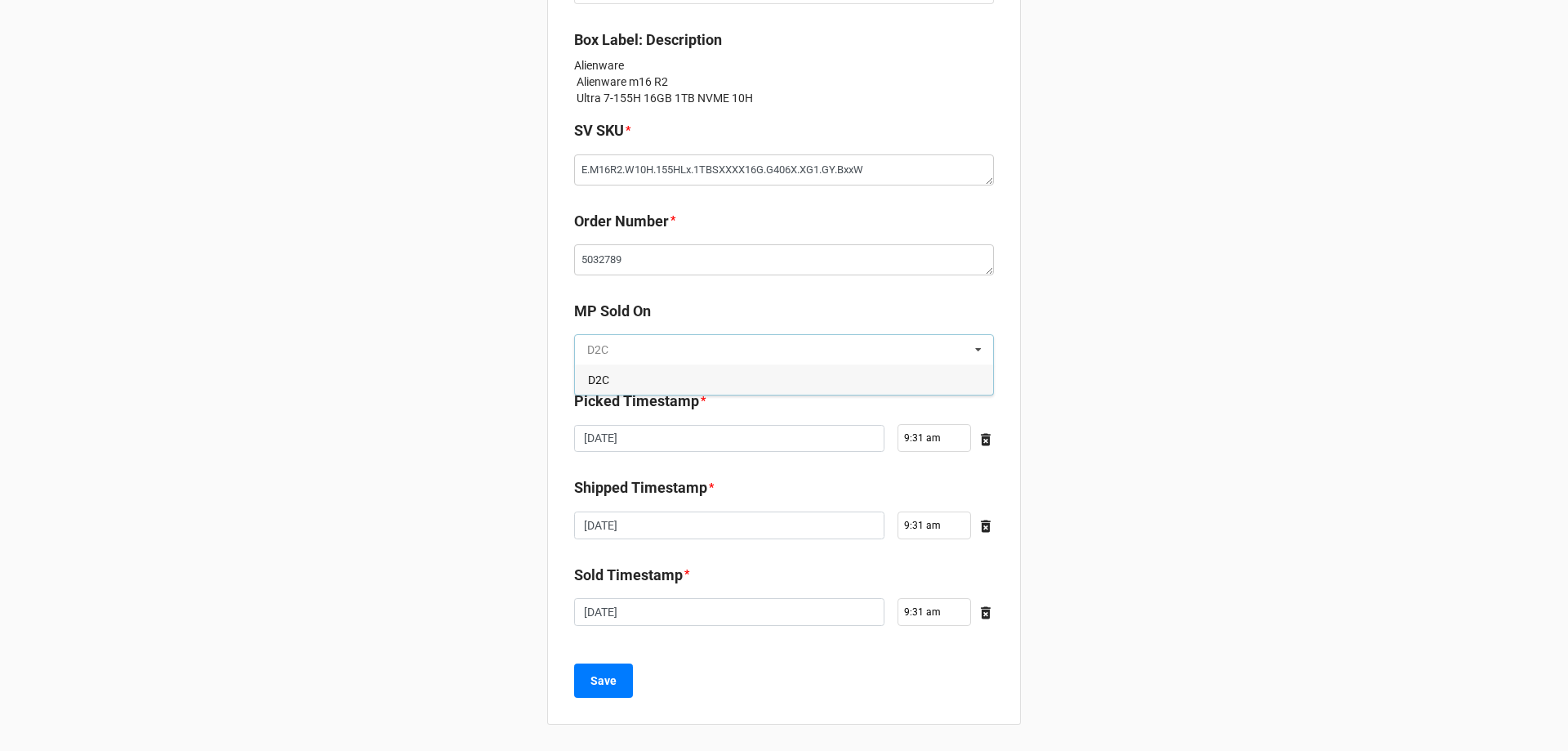
type textarea "x"
click at [598, 676] on b "Save" at bounding box center [603, 681] width 26 height 17
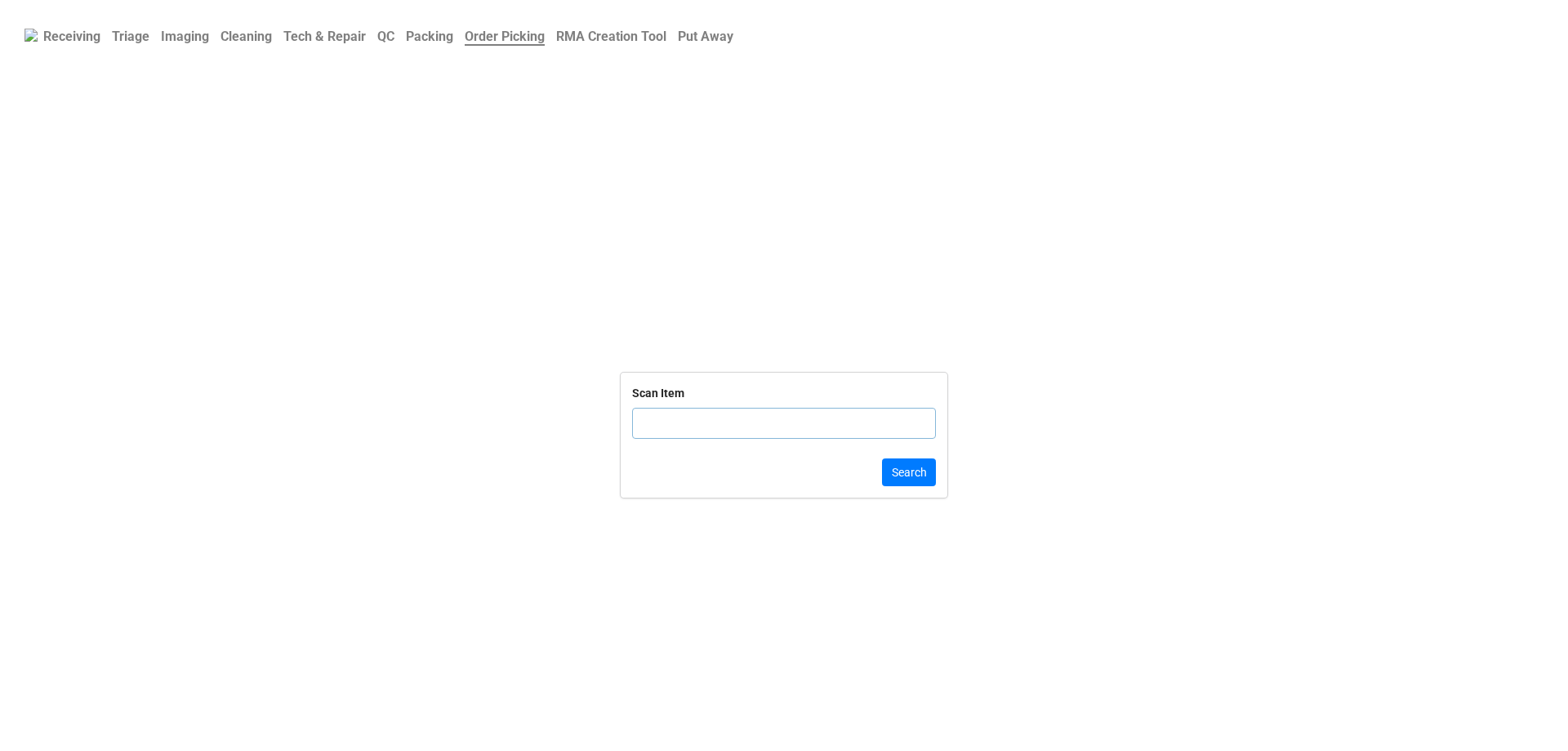
click at [674, 434] on input "text" at bounding box center [784, 423] width 304 height 31
click button "Search" at bounding box center [909, 472] width 53 height 28
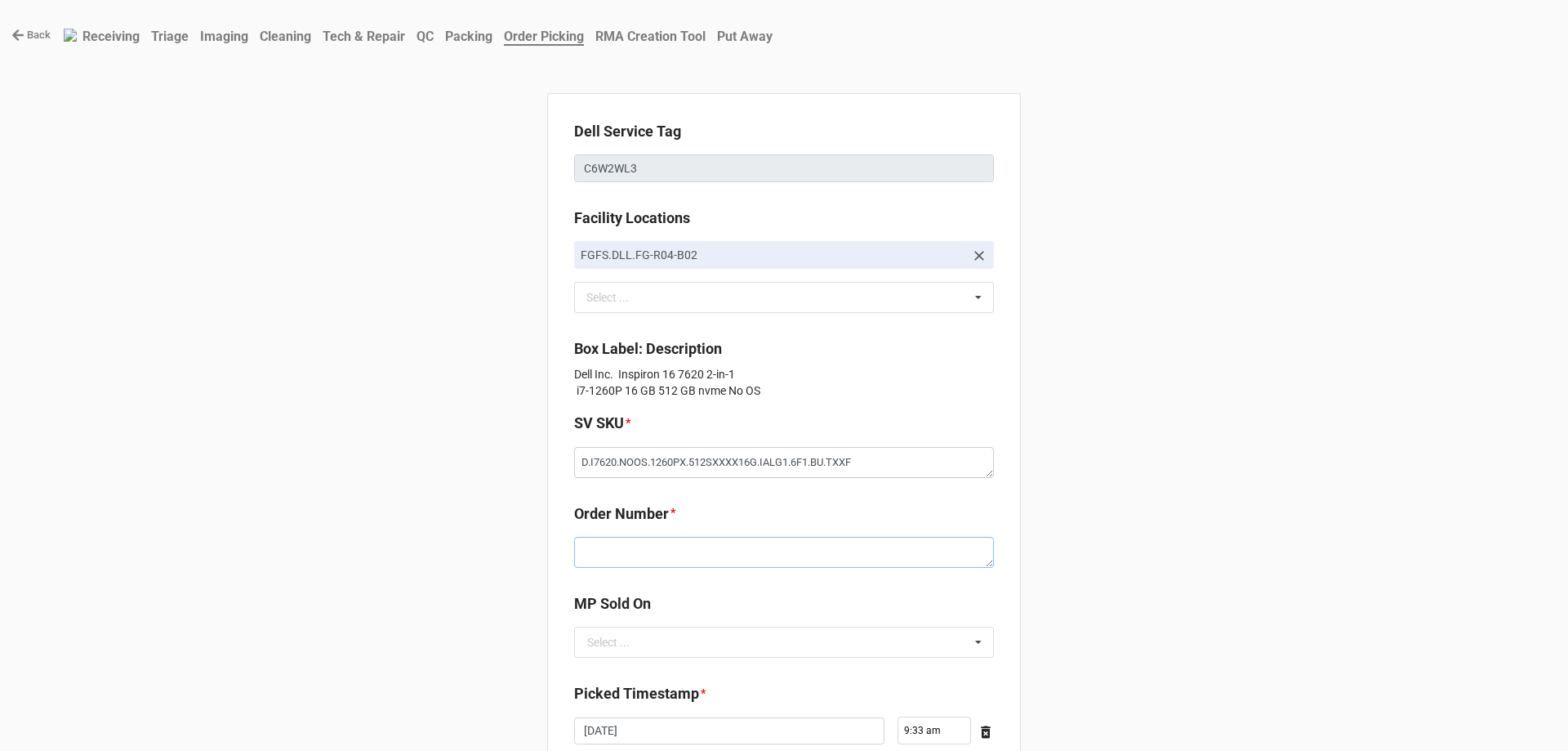
click at [654, 561] on textarea at bounding box center [784, 552] width 420 height 31
paste textarea "5032769"
type textarea "x"
type textarea "5032769"
click at [662, 629] on input "text" at bounding box center [784, 642] width 418 height 29
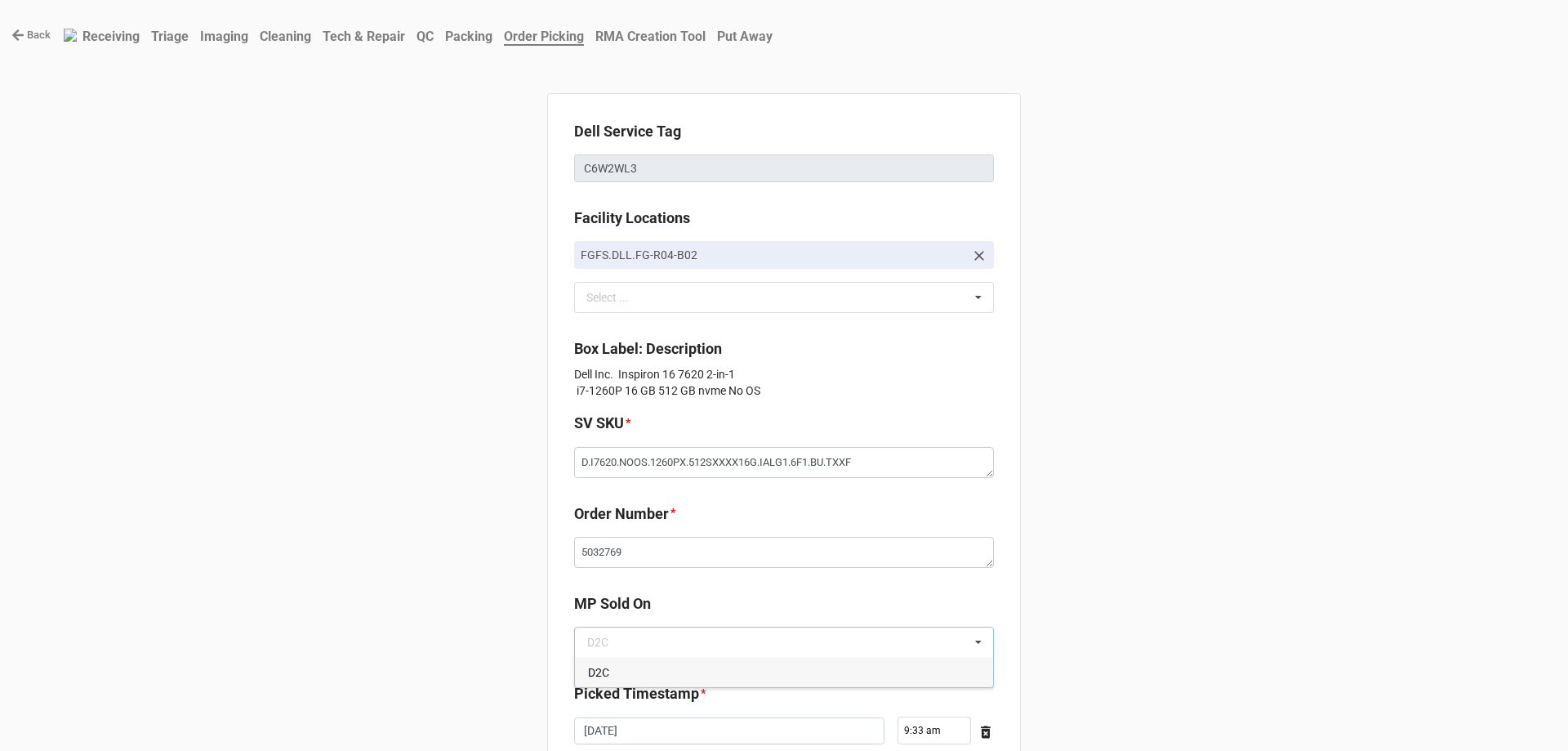
click at [662, 661] on div "D2C" at bounding box center [784, 673] width 418 height 30
type textarea "x"
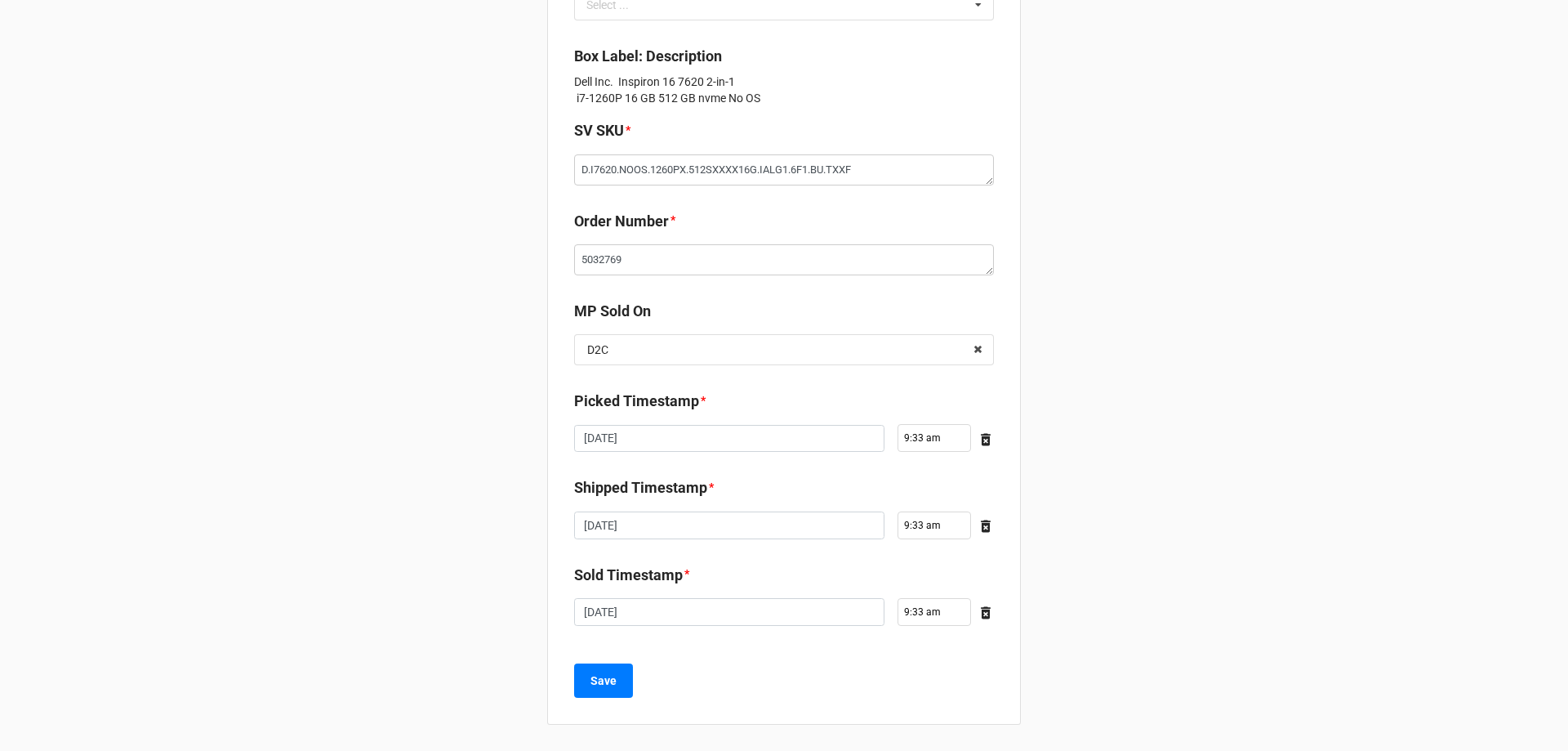
click at [632, 678] on div "Save" at bounding box center [784, 681] width 420 height 34
click at [621, 681] on button "Save" at bounding box center [603, 681] width 59 height 34
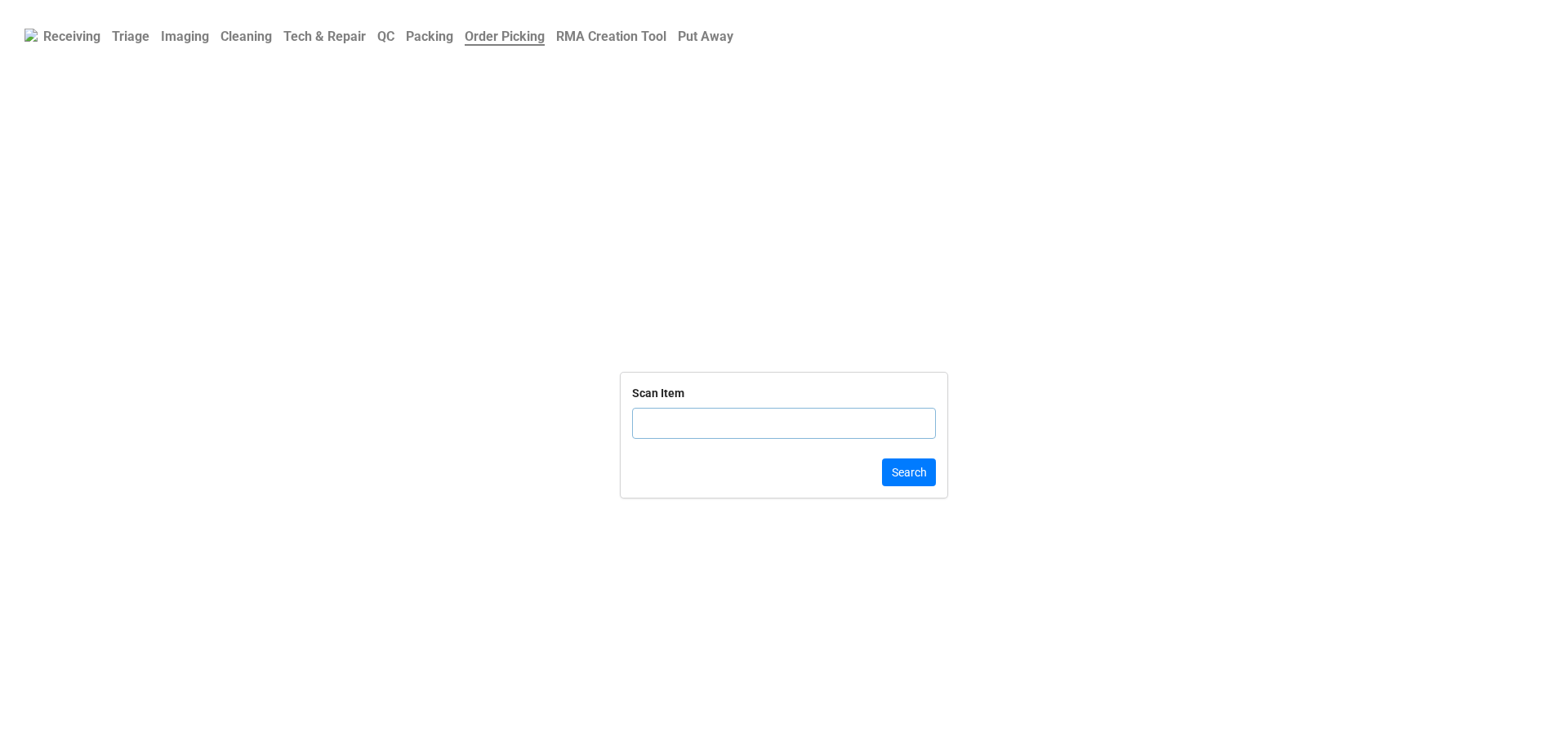
click at [645, 424] on input "text" at bounding box center [784, 423] width 304 height 31
click button "Search" at bounding box center [909, 472] width 53 height 28
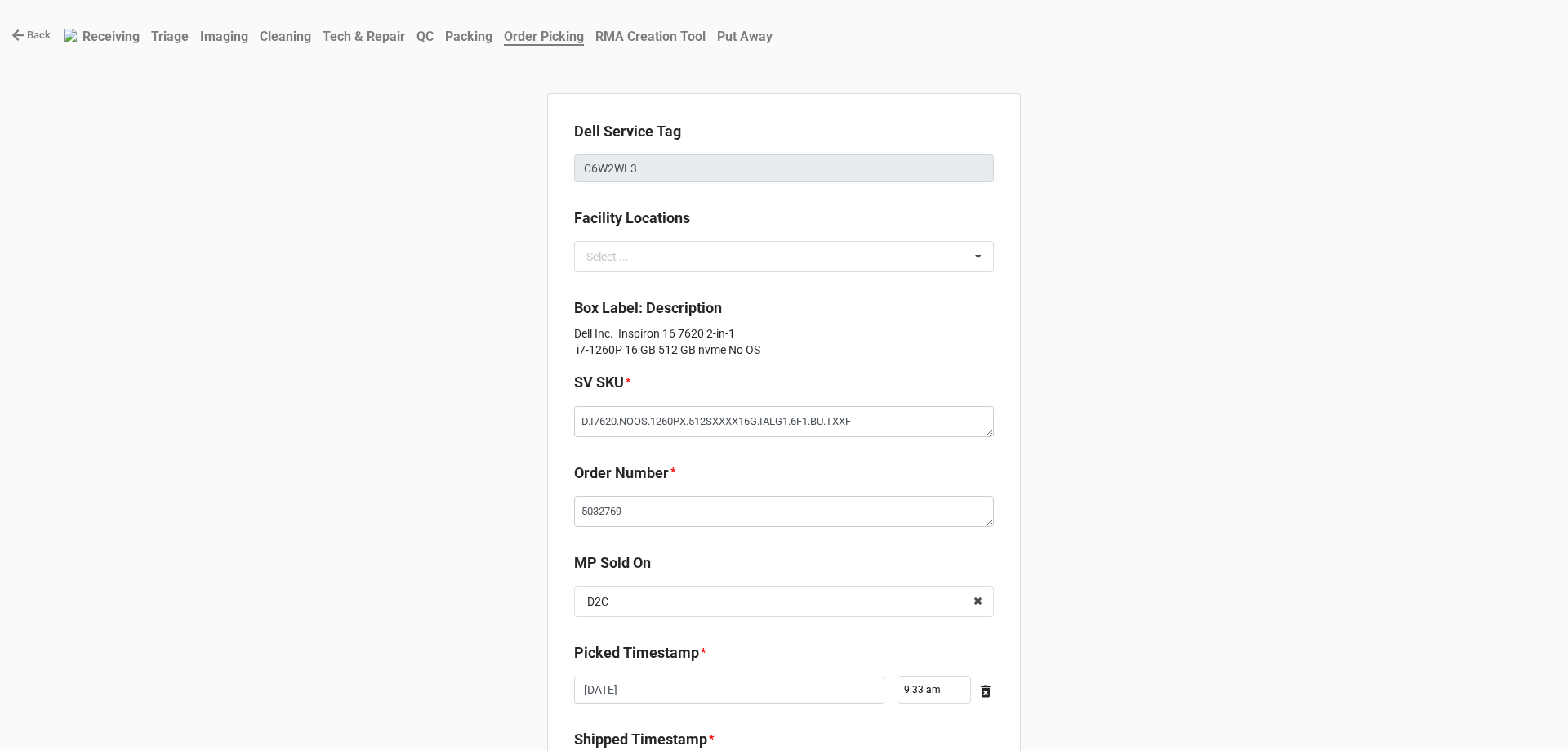
type textarea "x"
click at [34, 51] on nav "Back Receiving Triage Imaging Cleaning Tech & Repair QC Packing Order Picking R…" at bounding box center [784, 35] width 1568 height 70
click at [41, 29] on link "Back" at bounding box center [31, 35] width 39 height 16
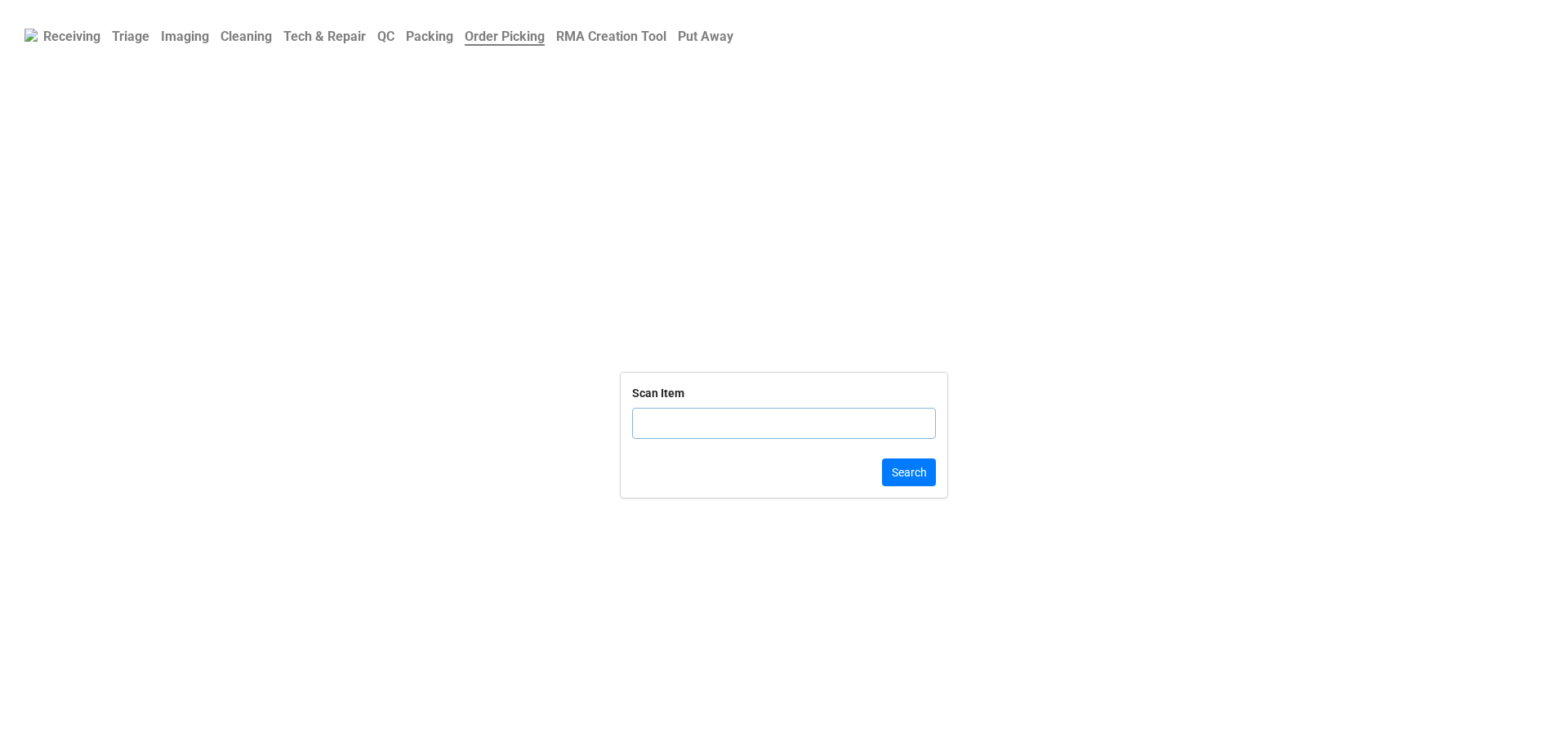
click at [689, 420] on input "text" at bounding box center [784, 423] width 304 height 31
click button "Search" at bounding box center [909, 472] width 53 height 28
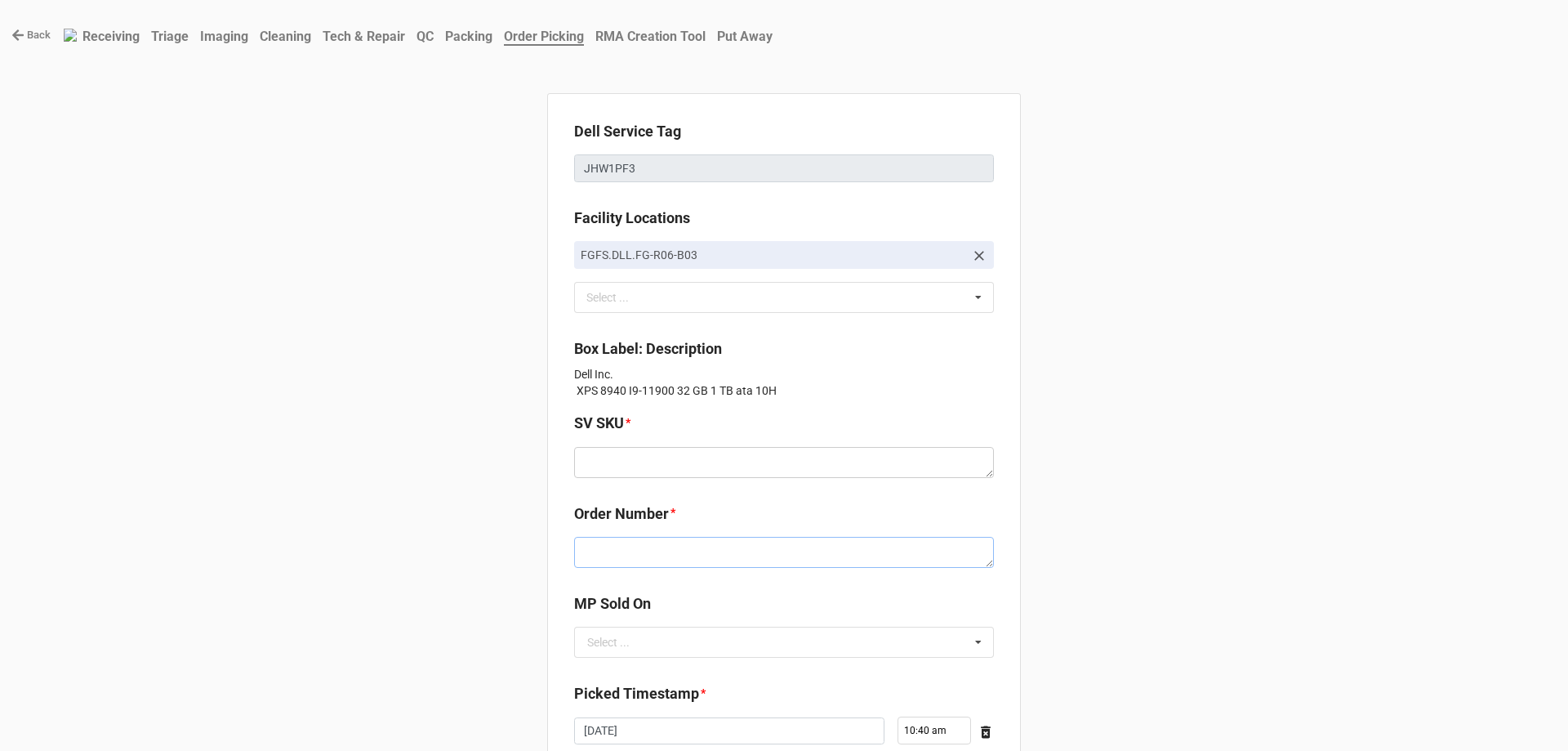
click at [750, 555] on textarea at bounding box center [784, 552] width 420 height 31
paste textarea "5032790"
type textarea "x"
type textarea "5032790"
click at [680, 474] on textarea at bounding box center [784, 462] width 420 height 31
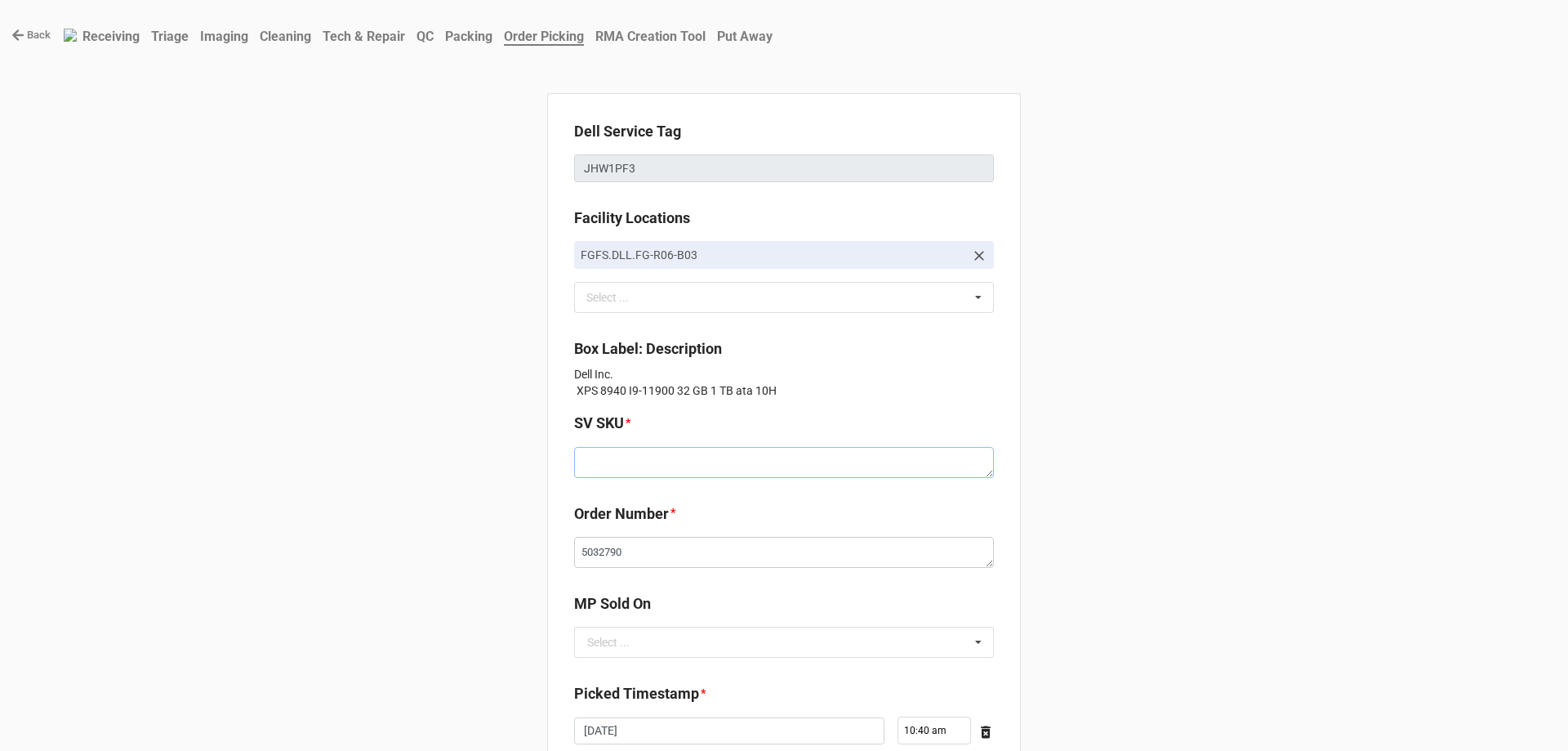
paste textarea "D.X8940.W10H.11900x.1TBHXXXX32G.G3070.XX1.WH.BxxW"
type textarea "x"
type textarea "D.X8940.W10H.11900x.1TBHXXXX32G.G3070.XX1.WH.BxxW"
click at [646, 633] on input "text" at bounding box center [784, 642] width 418 height 29
click at [646, 678] on div "D2C" at bounding box center [784, 673] width 418 height 30
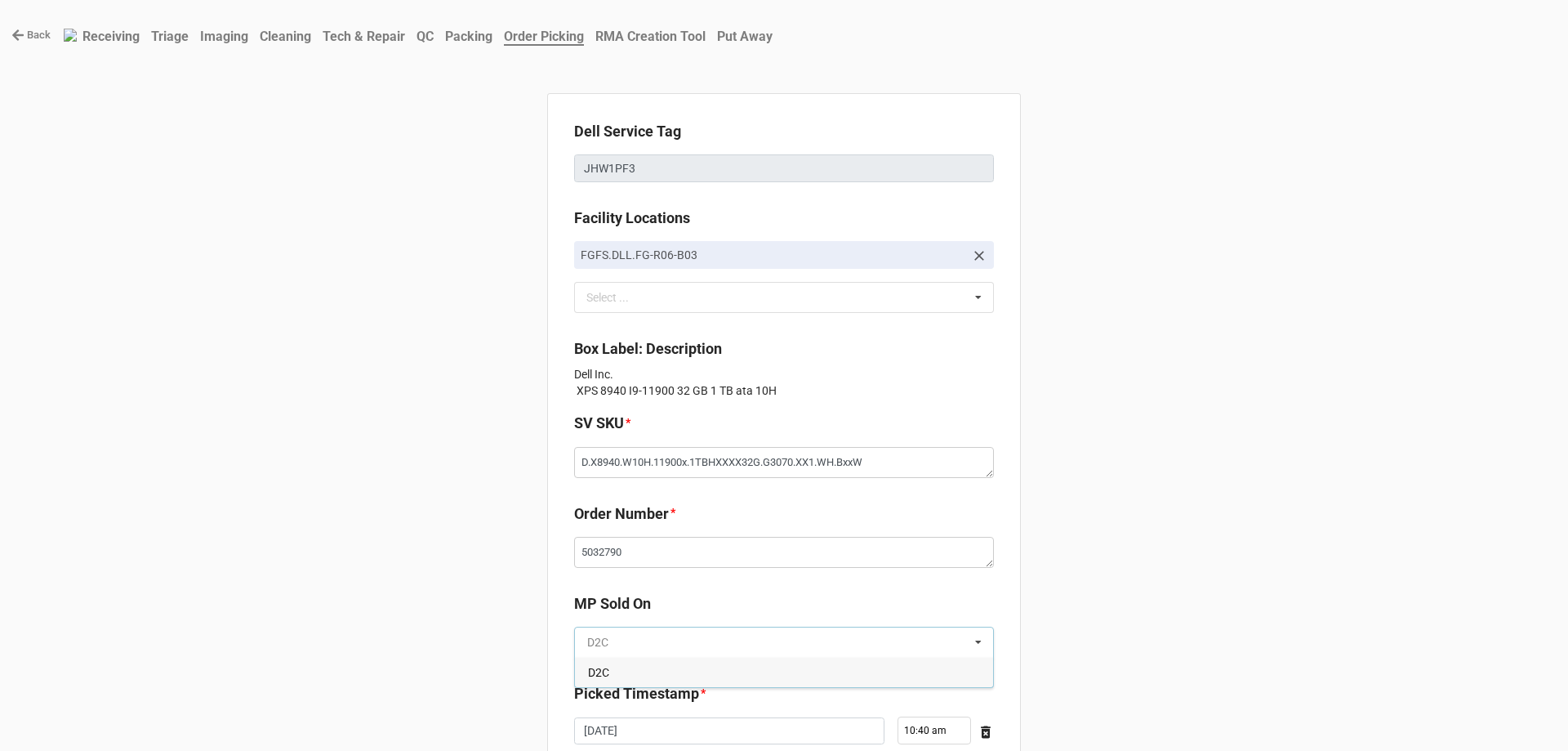
type textarea "x"
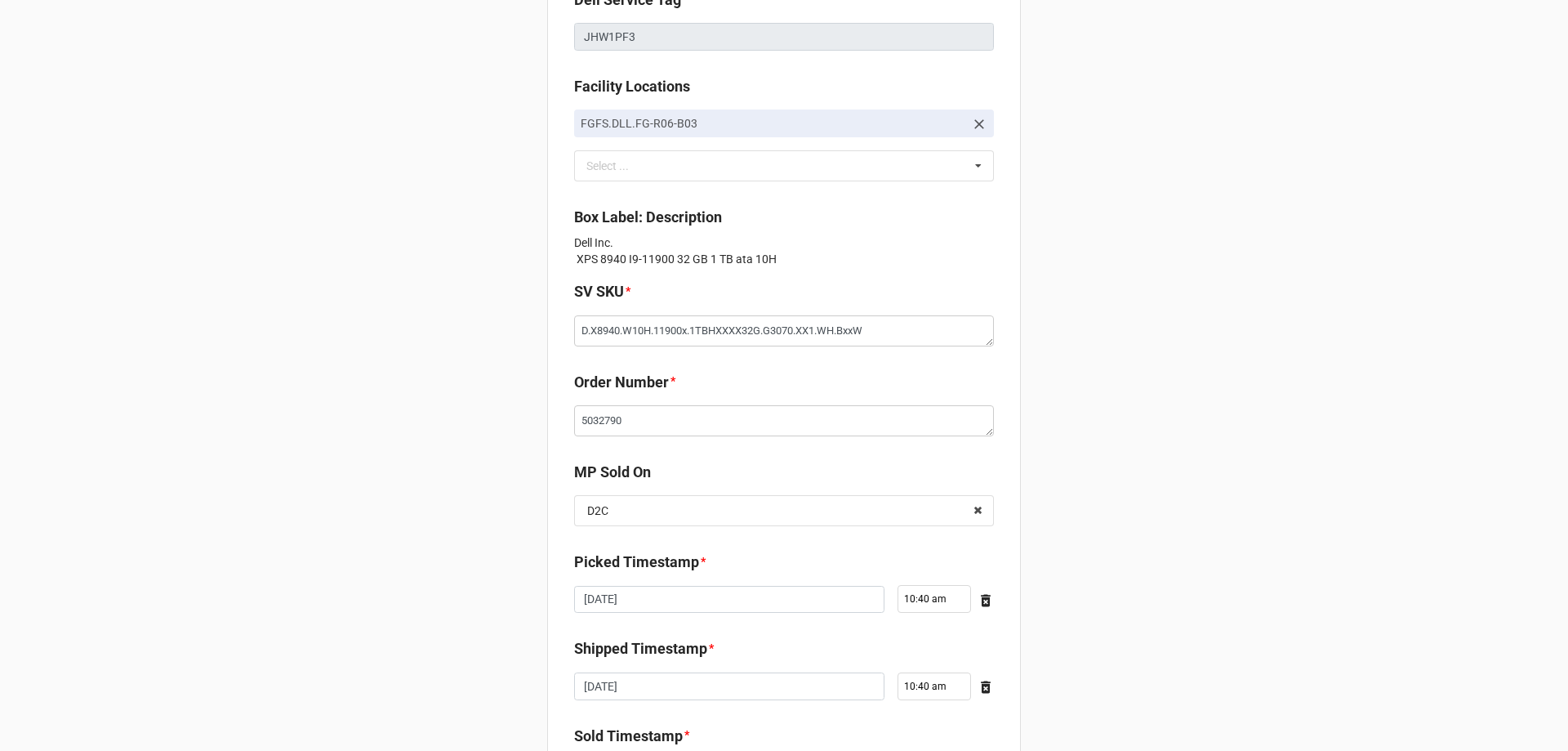
scroll to position [293, 0]
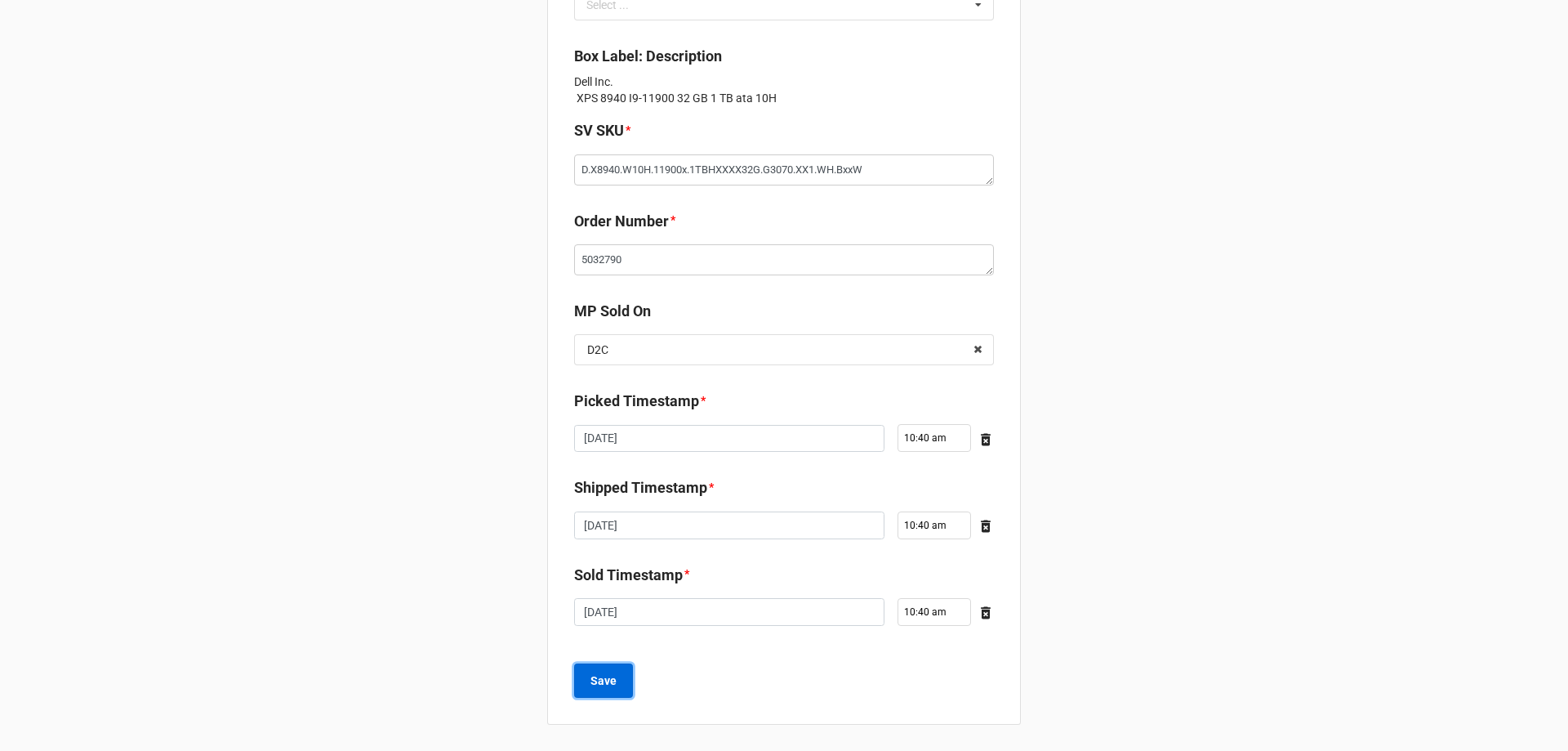
click at [620, 689] on button "Save" at bounding box center [603, 681] width 59 height 34
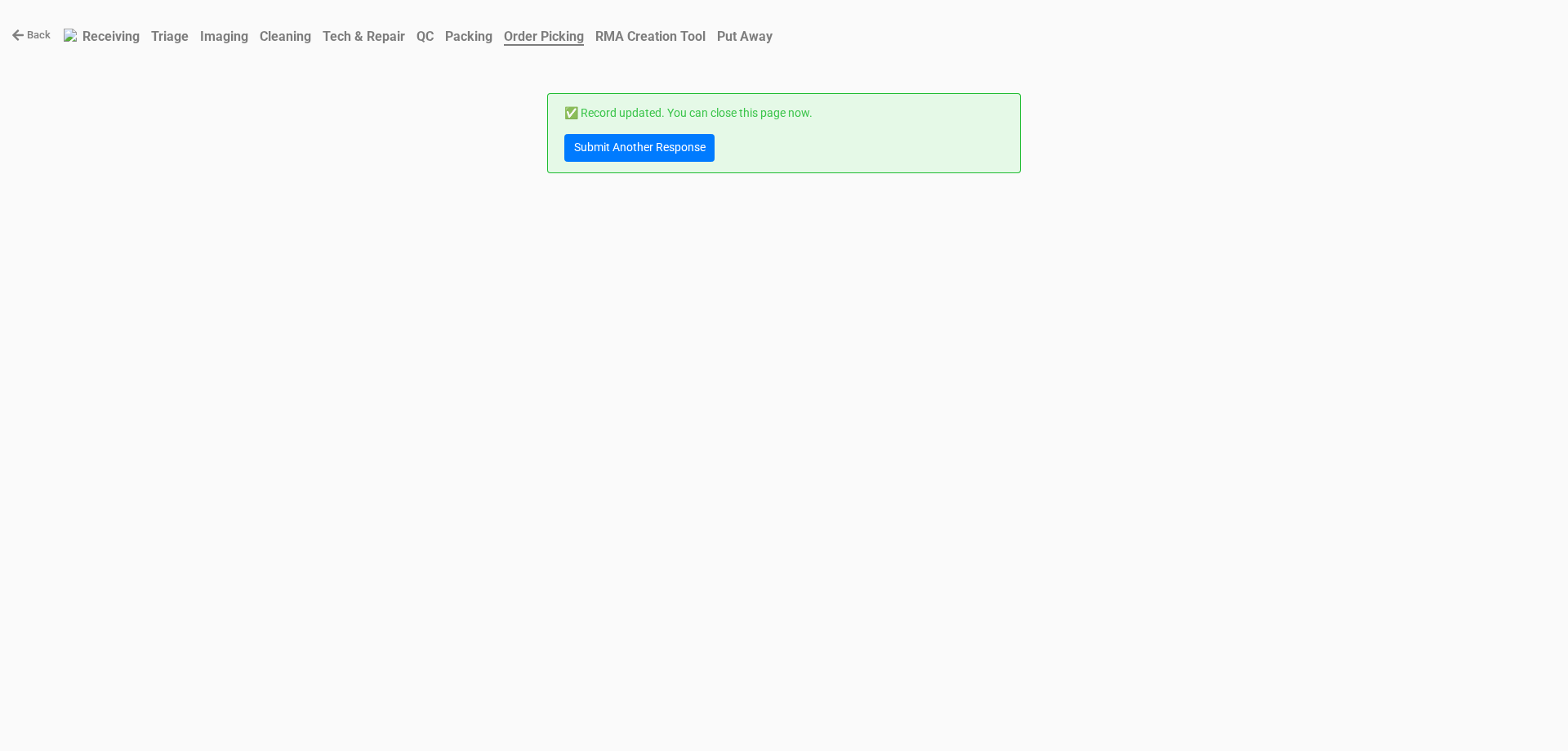
scroll to position [0, 0]
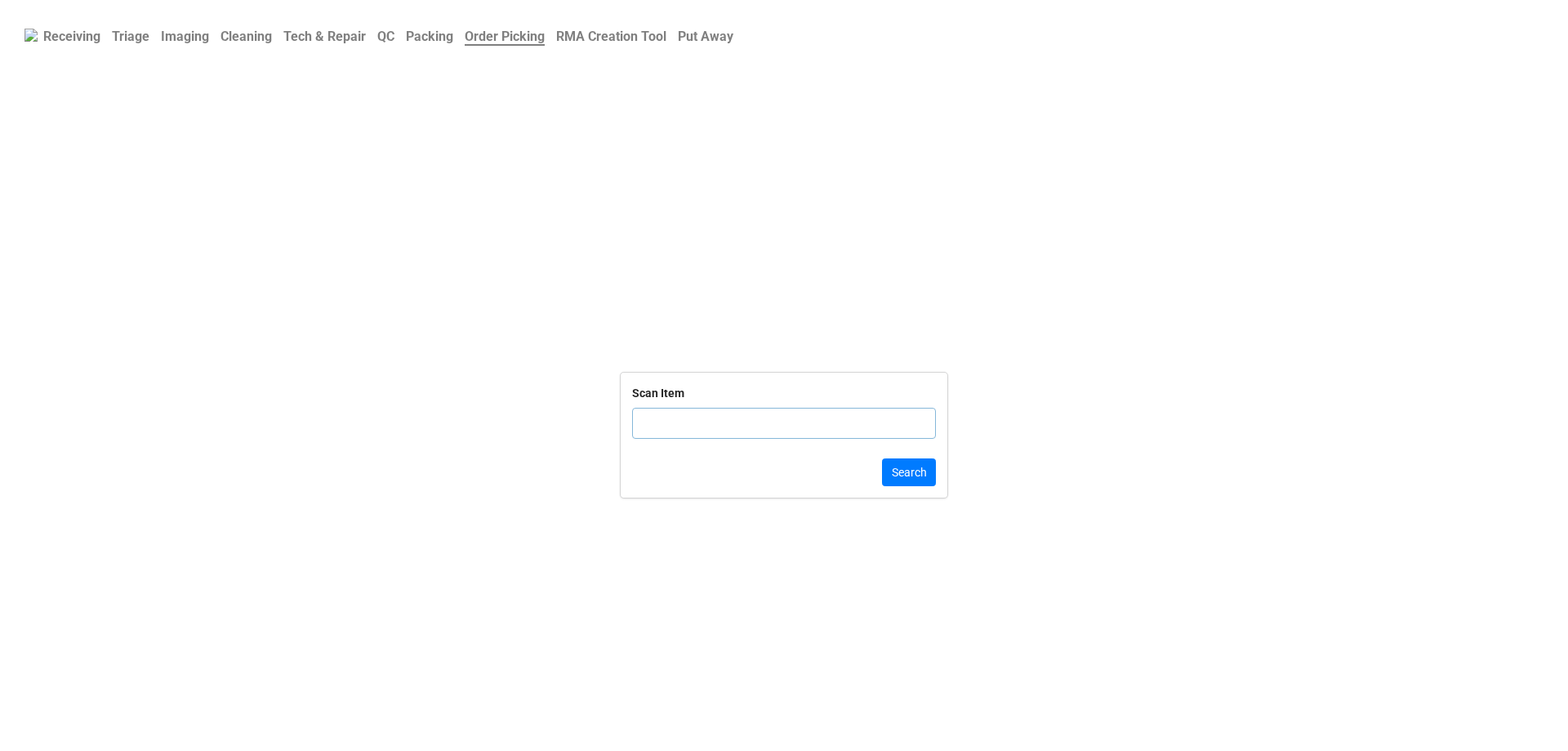
click at [786, 422] on input "text" at bounding box center [784, 423] width 304 height 31
type input "CG06"
click button "Search" at bounding box center [909, 472] width 53 height 28
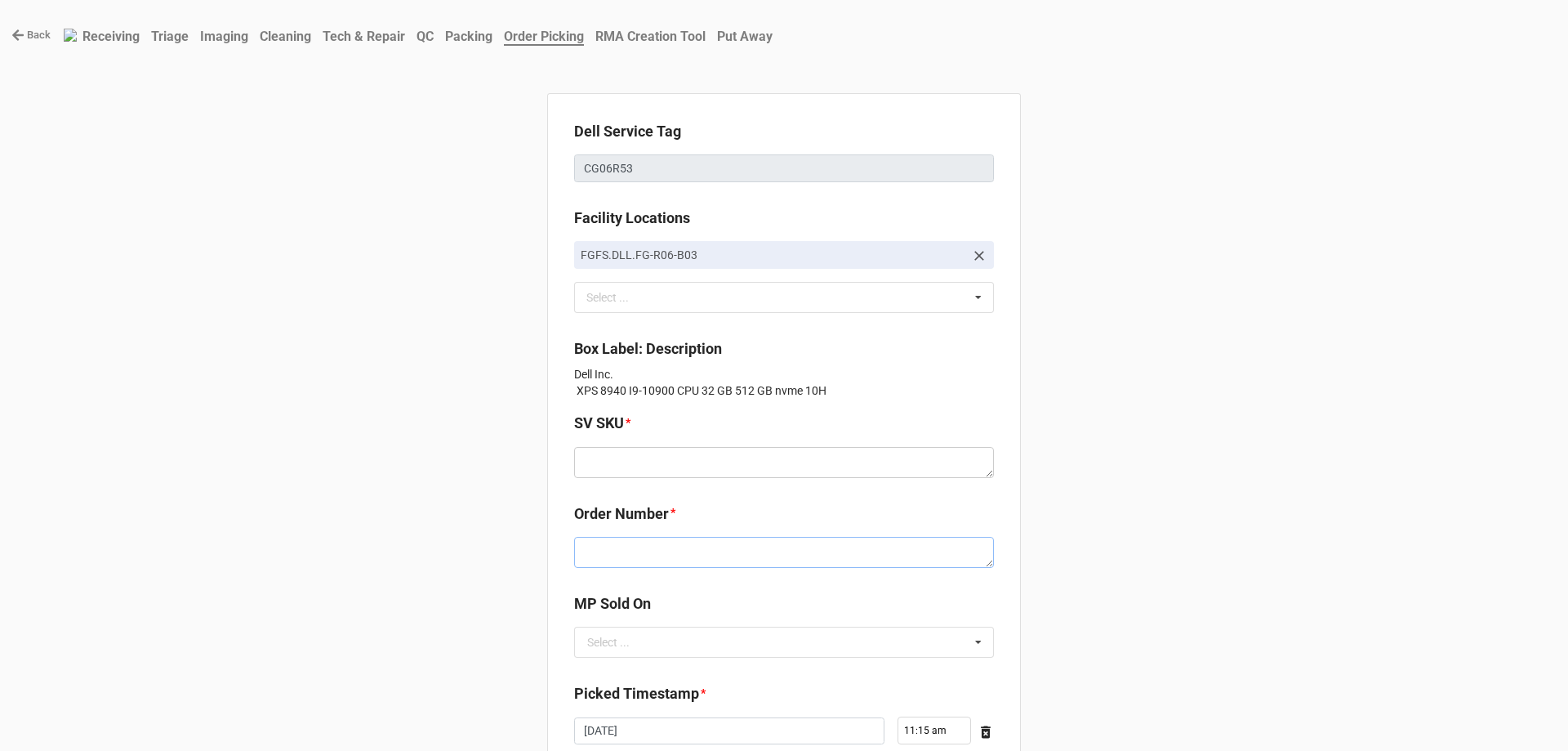
click at [612, 551] on textarea at bounding box center [784, 552] width 420 height 31
paste textarea "5032787"
type textarea "x"
type textarea "5032787"
click at [607, 465] on textarea at bounding box center [784, 462] width 420 height 31
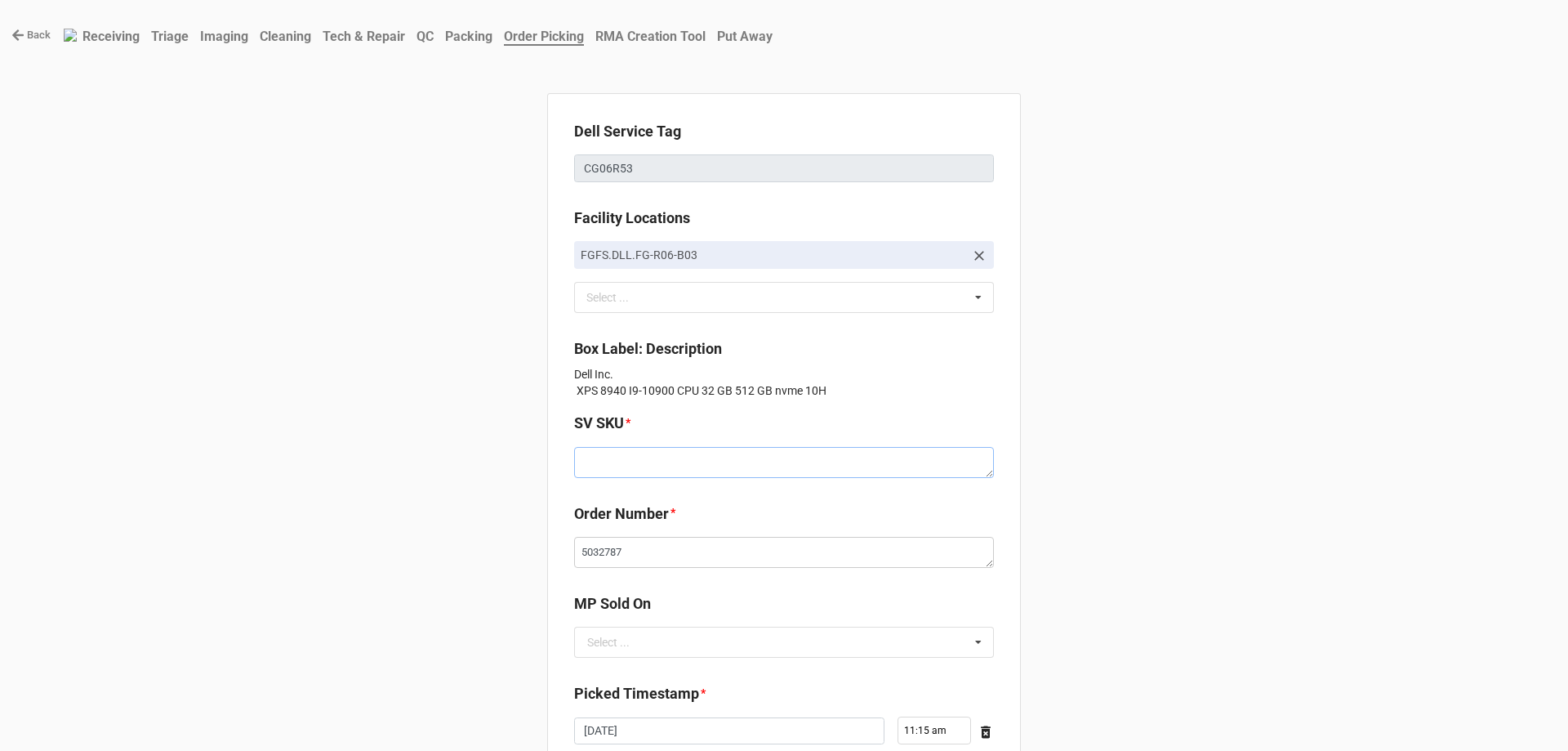
drag, startPoint x: 663, startPoint y: 478, endPoint x: 573, endPoint y: 473, distance: 90.1
click at [574, 473] on textarea at bounding box center [784, 462] width 420 height 31
paste textarea "D.X8940.W10H.910900.512S2TBH32G.G207S.XX1.WH.AxxW"
type textarea "x"
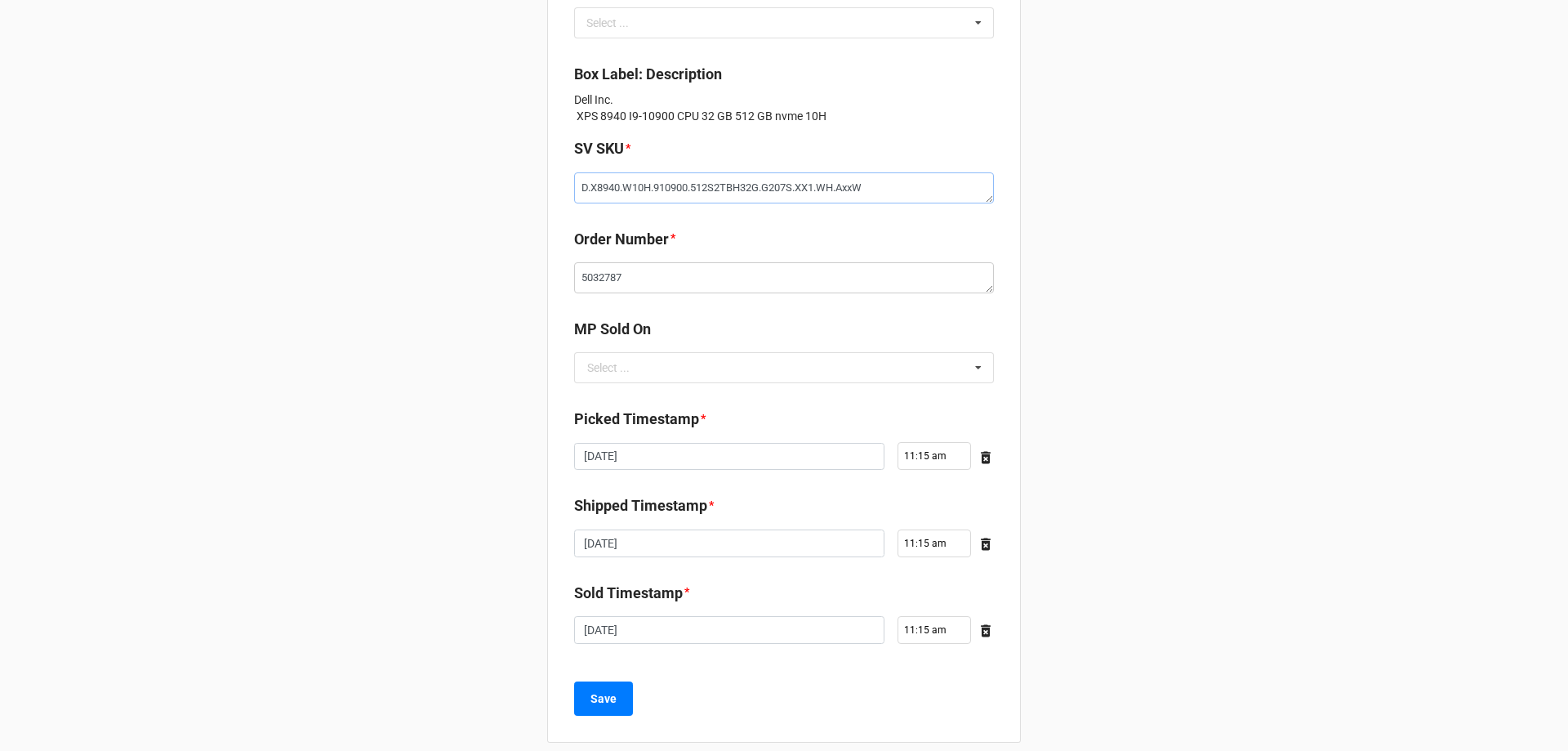
scroll to position [293, 0]
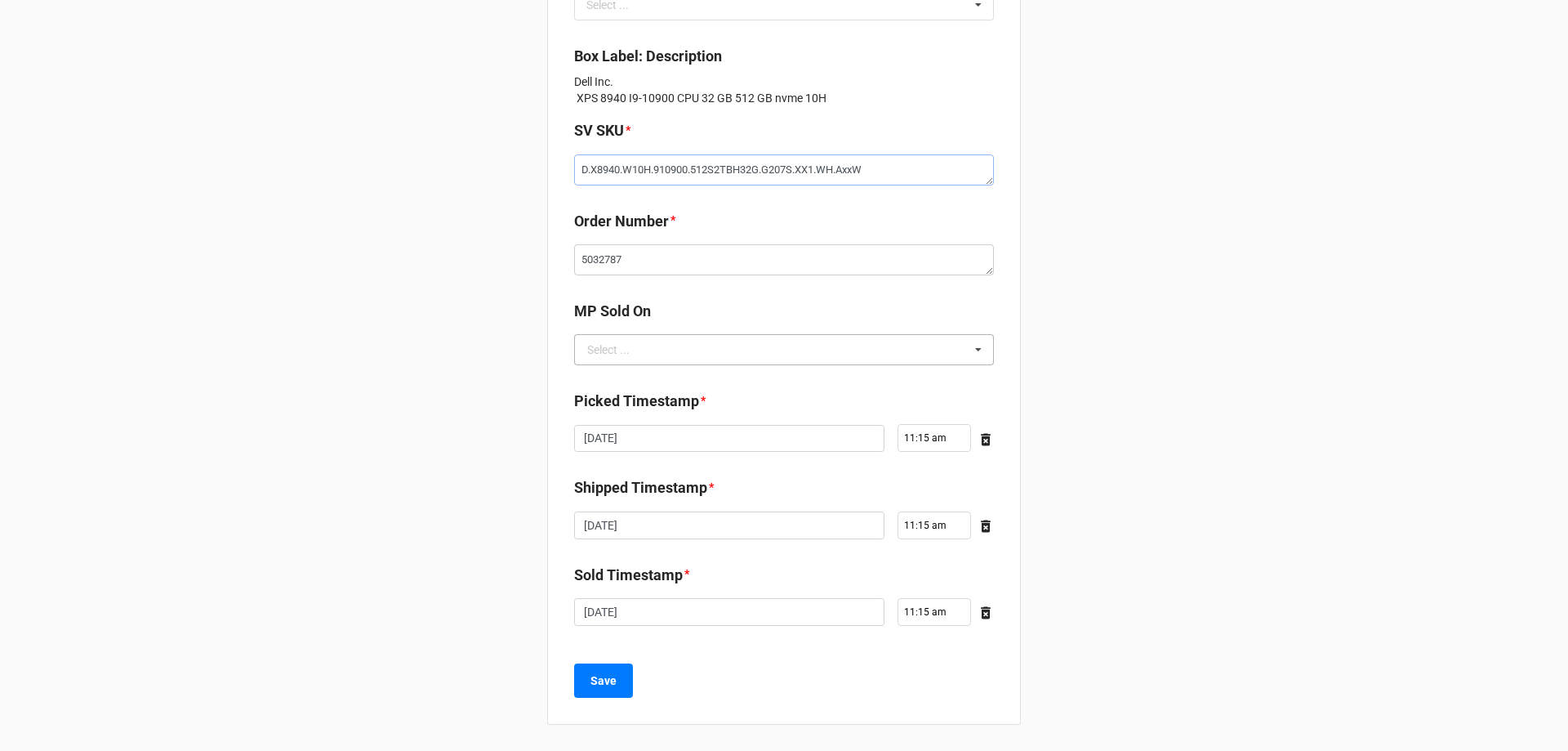
type textarea "D.X8940.W10H.910900.512S2TBH32G.G207S.XX1.WH.AxxW"
click at [629, 343] on input "text" at bounding box center [784, 350] width 418 height 29
click at [632, 389] on div "D2C" at bounding box center [784, 380] width 418 height 30
type textarea "x"
click at [611, 686] on b "Save" at bounding box center [603, 681] width 26 height 17
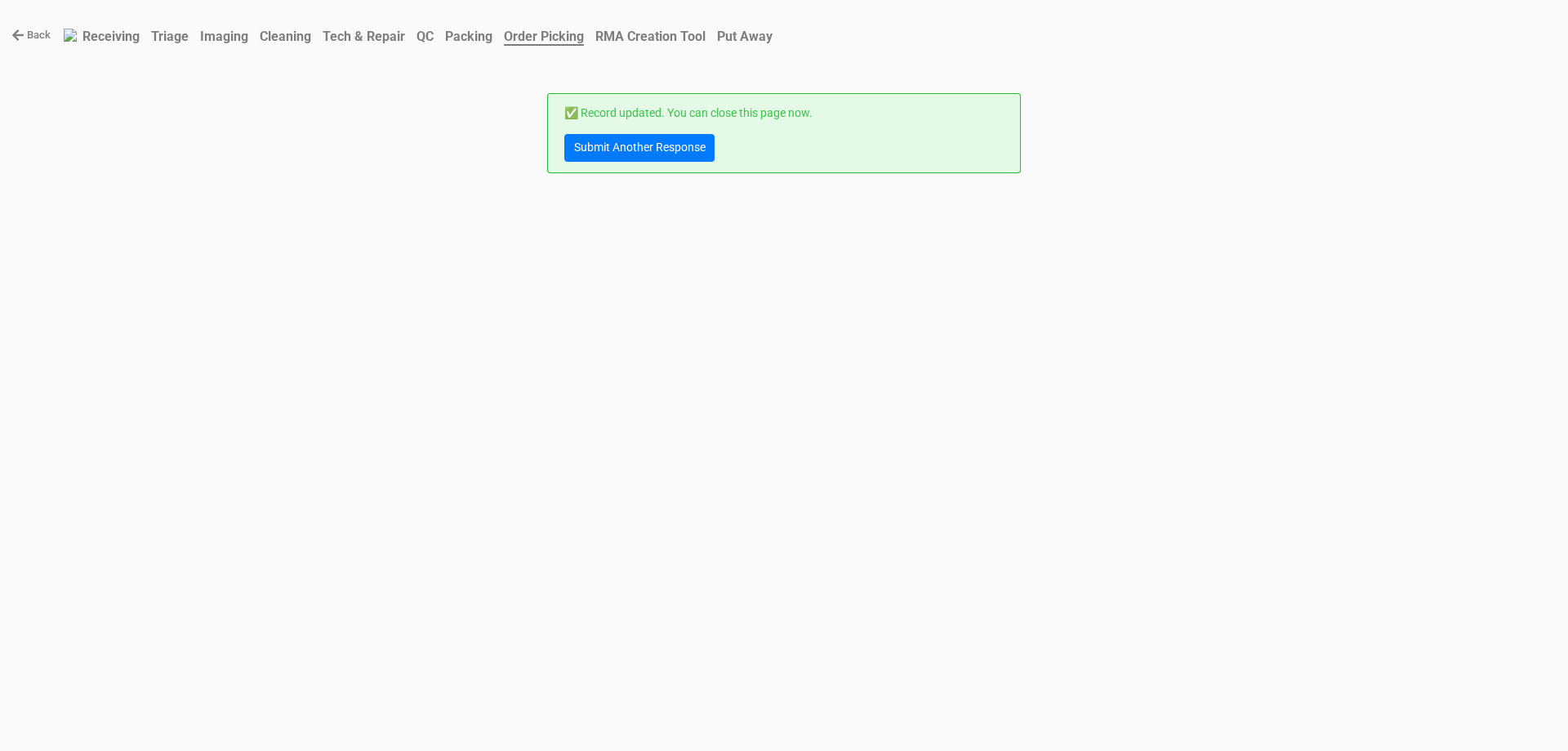
scroll to position [0, 0]
